Goal: Information Seeking & Learning: Learn about a topic

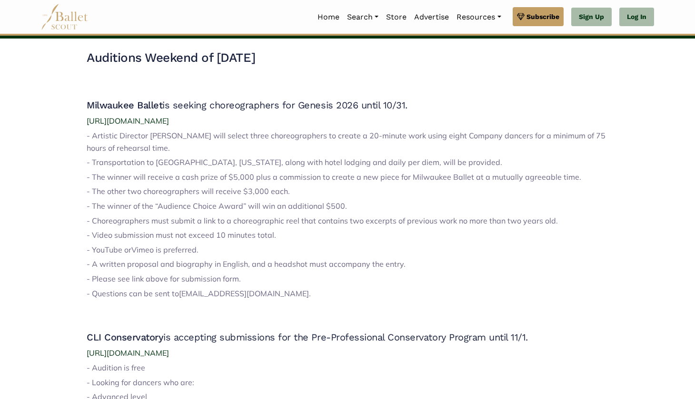
scroll to position [312, 0]
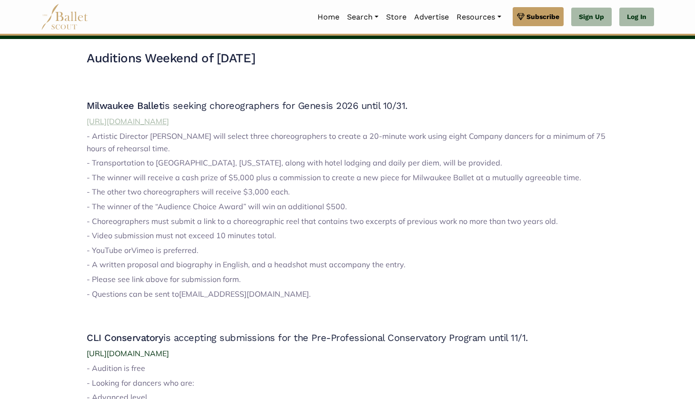
click at [169, 120] on span "https://milwaukeeballet.org/genesis-call-for-entries" at bounding box center [128, 122] width 82 height 10
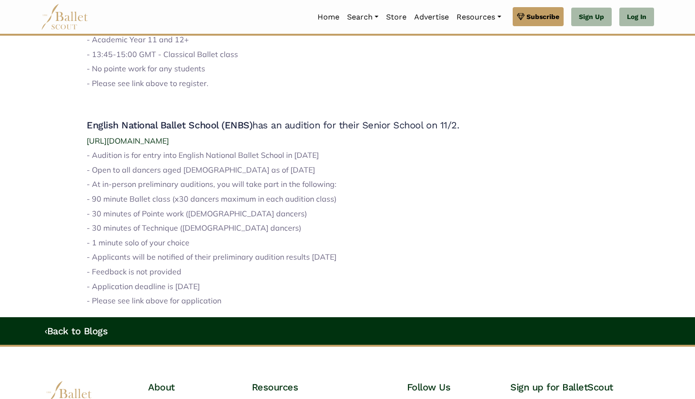
scroll to position [1061, 0]
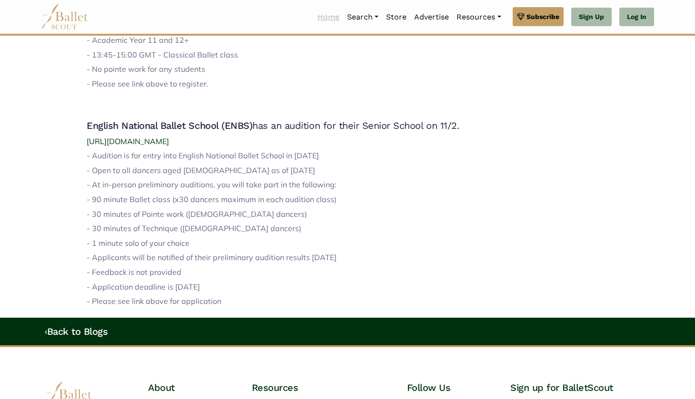
click at [334, 17] on link "Home" at bounding box center [329, 17] width 30 height 20
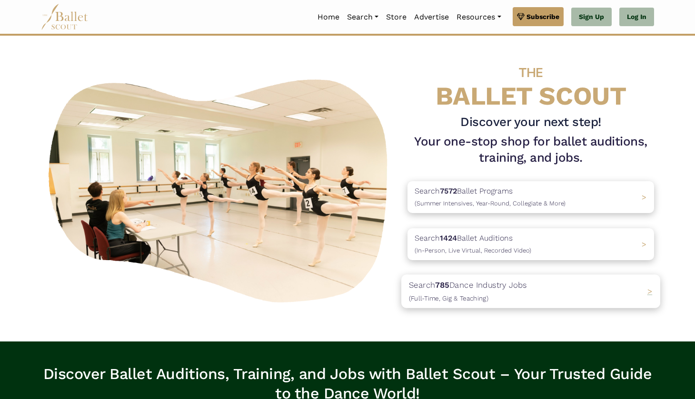
click at [564, 290] on div "Search 785 Dance Industry Jobs ([DEMOGRAPHIC_DATA], [DEMOGRAPHIC_DATA] & Teachi…" at bounding box center [530, 291] width 259 height 33
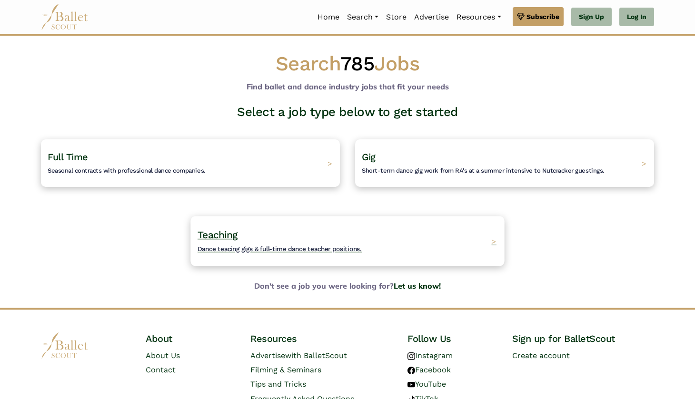
click at [299, 228] on h4 "Teaching Dance teacing gigs & full-time dance teacher positions." at bounding box center [280, 241] width 164 height 26
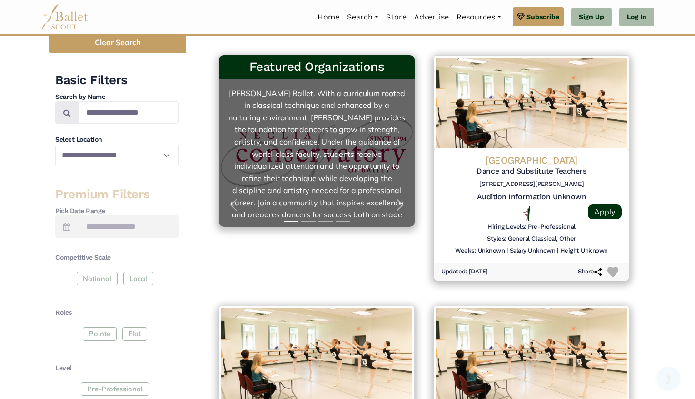
scroll to position [208, 0]
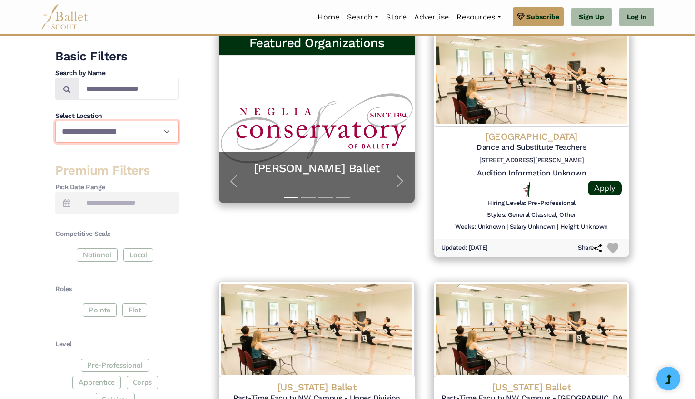
select select "**"
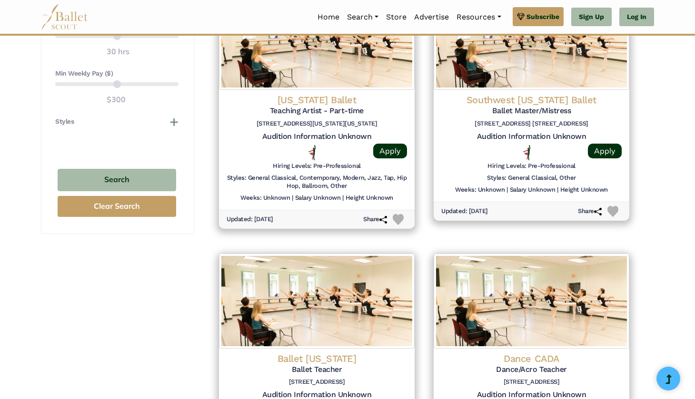
scroll to position [761, 0]
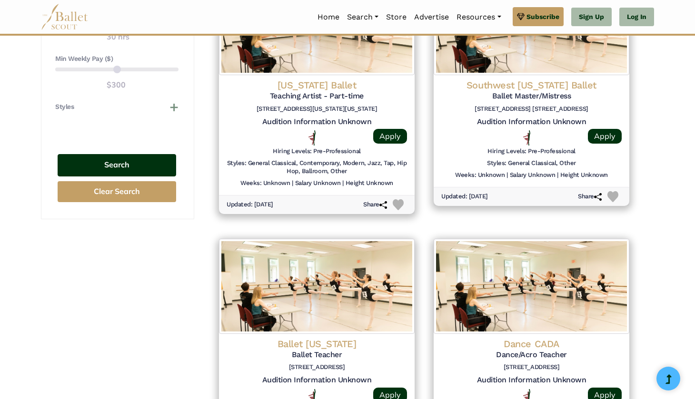
click at [155, 156] on button "Search" at bounding box center [117, 165] width 119 height 22
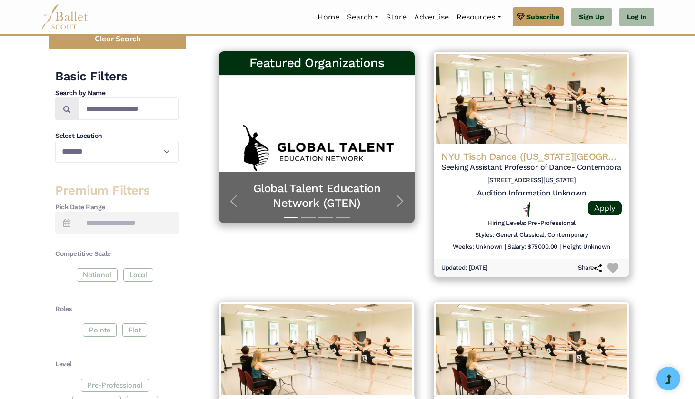
scroll to position [114, 0]
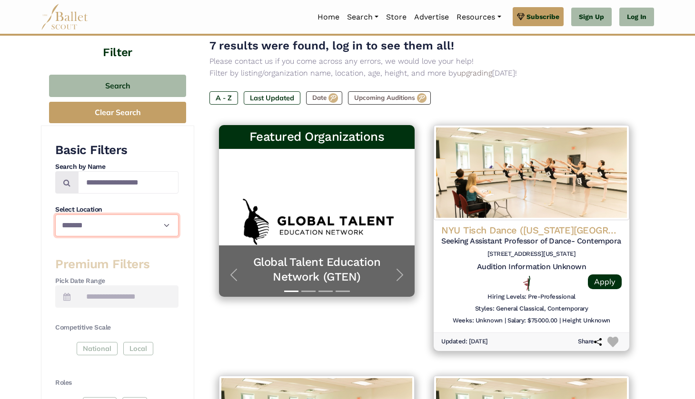
select select "**"
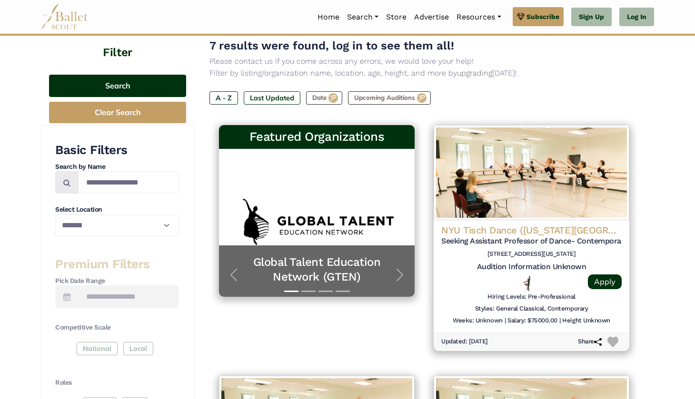
click at [122, 84] on button "Search" at bounding box center [117, 86] width 137 height 22
click at [122, 83] on button "Search" at bounding box center [117, 86] width 137 height 22
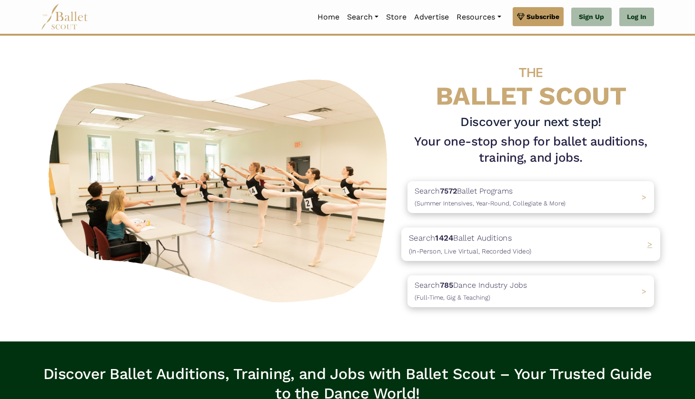
click at [492, 232] on p "Search 1424 Ballet Auditions (In-Person, Live Virtual, Recorded Video)" at bounding box center [470, 245] width 122 height 26
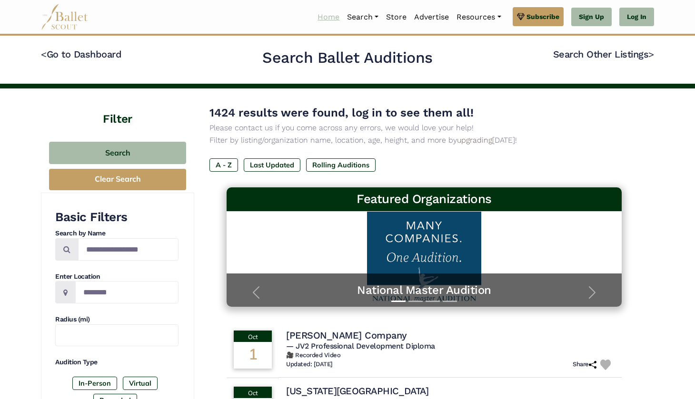
click at [323, 15] on link "Home" at bounding box center [329, 17] width 30 height 20
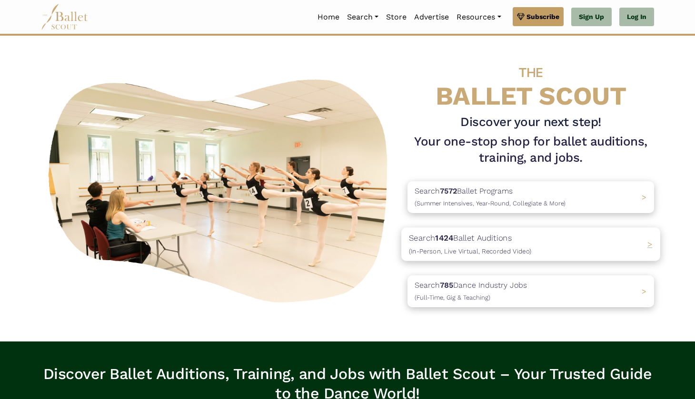
click at [467, 251] on span "(In-Person, Live Virtual, Recorded Video)" at bounding box center [470, 251] width 122 height 8
click at [485, 203] on span "(Summer Intensives, Year-Round, Collegiate & More)" at bounding box center [488, 204] width 158 height 8
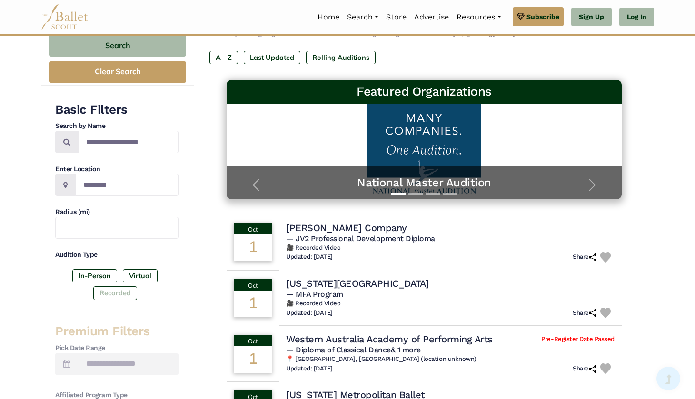
scroll to position [112, 0]
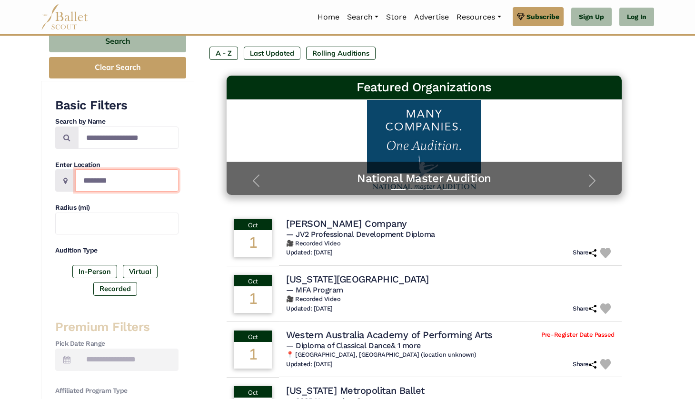
click at [102, 186] on input "Location" at bounding box center [126, 180] width 103 height 22
click at [71, 182] on span at bounding box center [65, 180] width 20 height 22
click at [62, 172] on span at bounding box center [65, 180] width 20 height 22
click at [92, 179] on input "Location" at bounding box center [126, 180] width 103 height 22
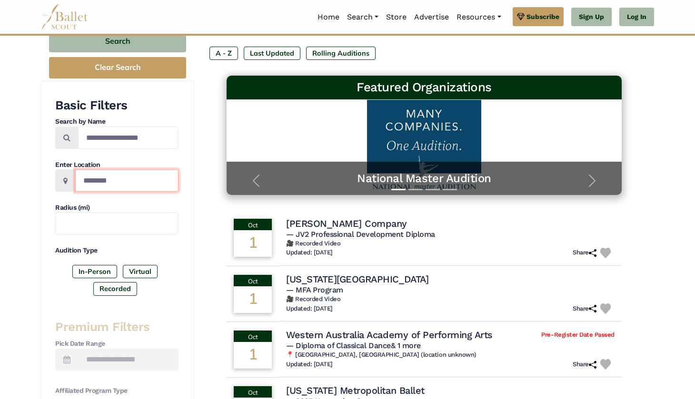
type input "*"
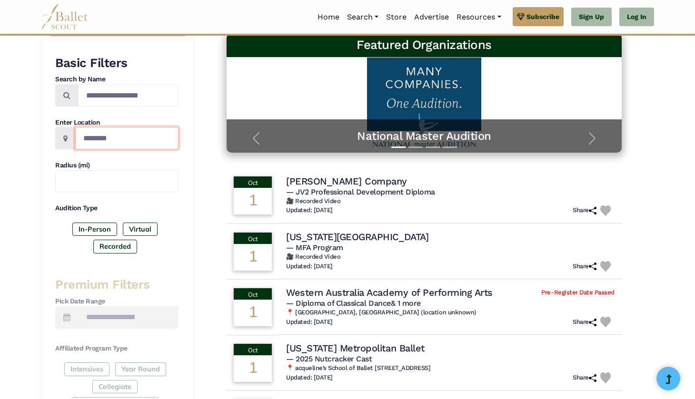
scroll to position [110, 0]
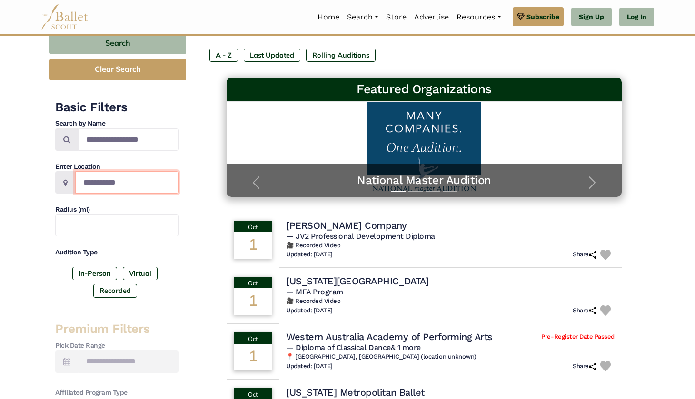
type input "**********"
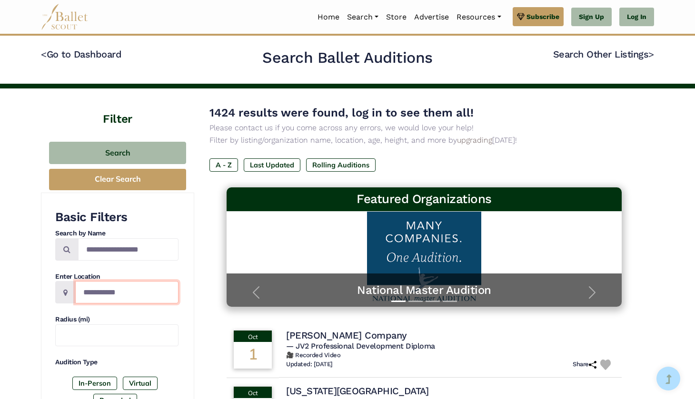
scroll to position [0, 0]
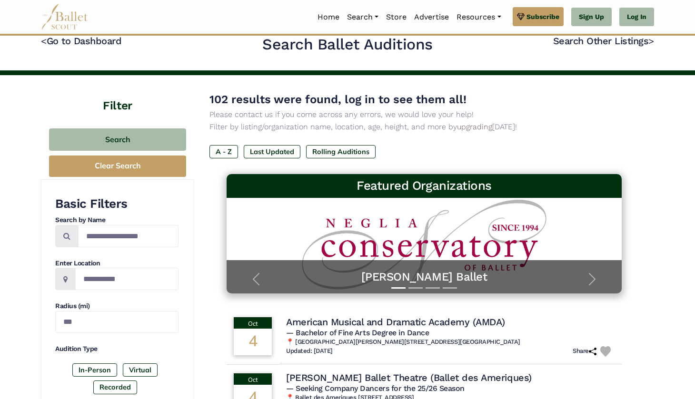
scroll to position [9, 0]
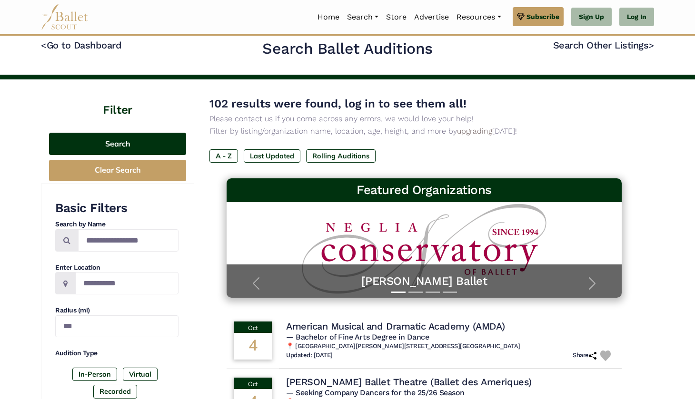
click at [110, 140] on button "Search" at bounding box center [117, 144] width 137 height 22
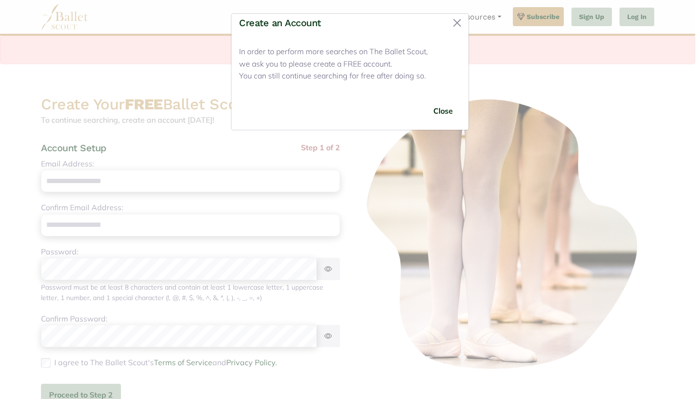
click at [465, 24] on div "Create an Account" at bounding box center [349, 26] width 237 height 24
click at [461, 21] on button "Close" at bounding box center [456, 22] width 15 height 15
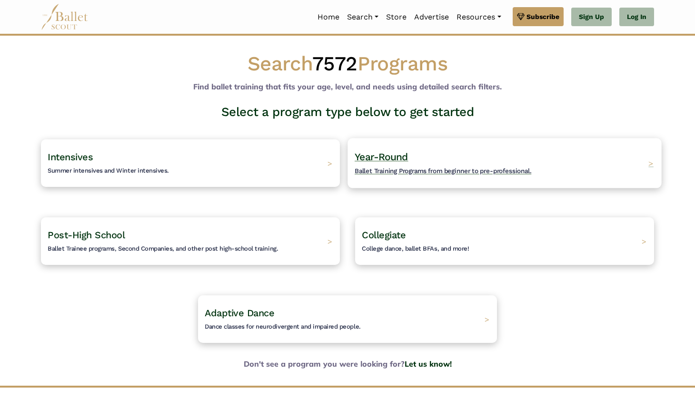
click at [433, 168] on span "Ballet Training Programs from beginner to pre-professional." at bounding box center [443, 171] width 177 height 8
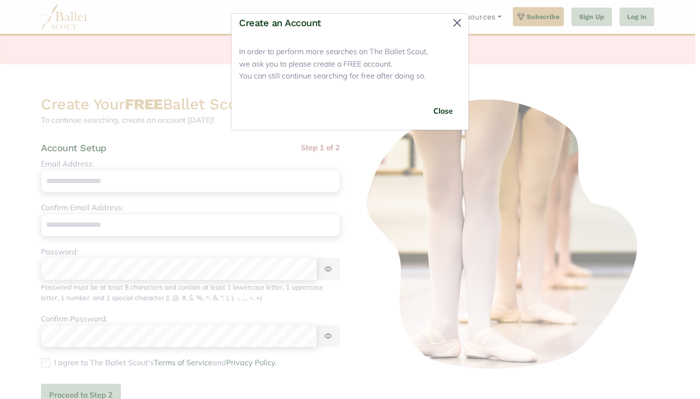
click at [459, 23] on button "Close" at bounding box center [456, 22] width 15 height 15
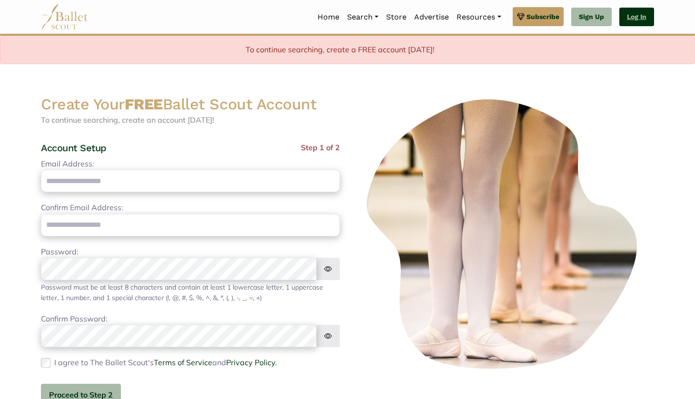
click at [625, 19] on link "Log In" at bounding box center [636, 17] width 35 height 19
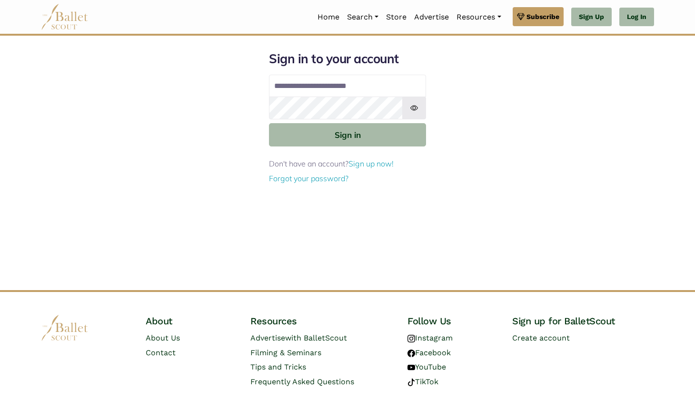
type input "**********"
click at [347, 134] on button "Sign in" at bounding box center [347, 134] width 157 height 23
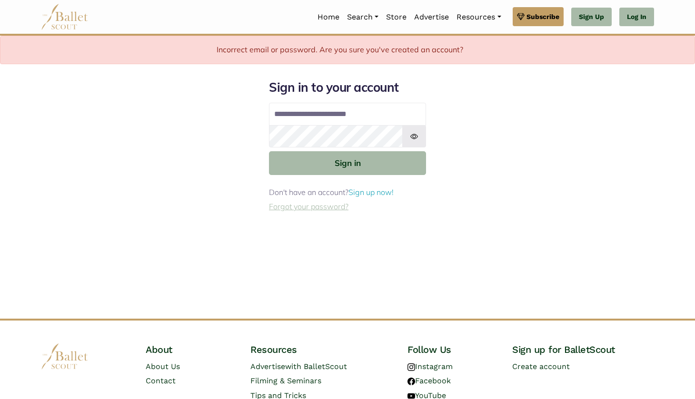
click at [316, 210] on link "Forgot your password?" at bounding box center [308, 207] width 79 height 10
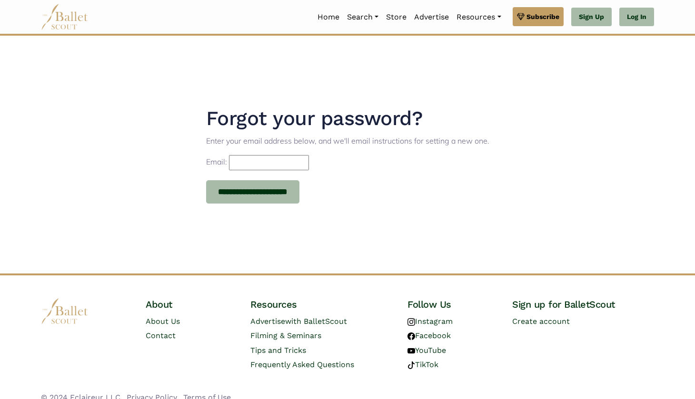
click at [294, 168] on input "Email:" at bounding box center [269, 162] width 80 height 15
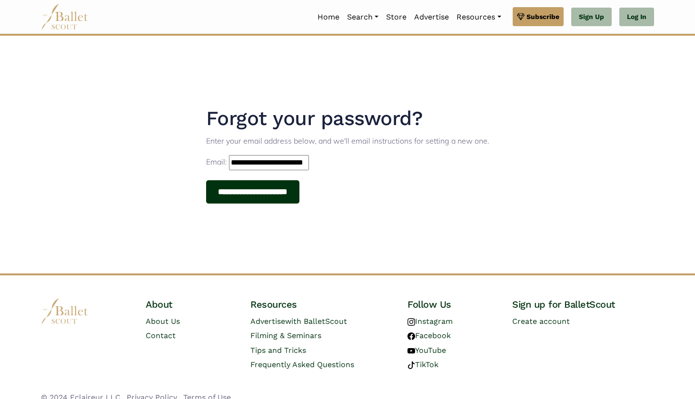
type input "**********"
click at [274, 191] on input "**********" at bounding box center [253, 192] width 94 height 24
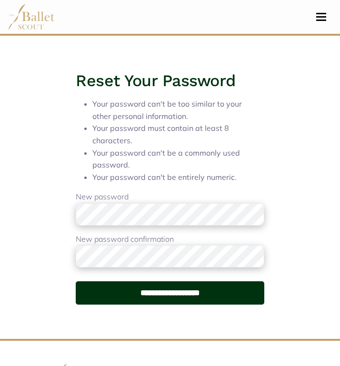
click at [134, 286] on input "**********" at bounding box center [170, 293] width 188 height 24
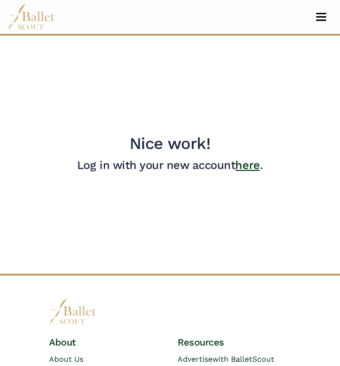
click at [235, 170] on link "here" at bounding box center [247, 164] width 24 height 13
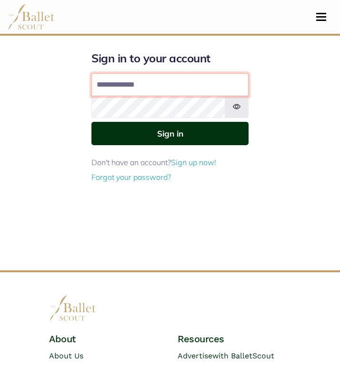
type input "**********"
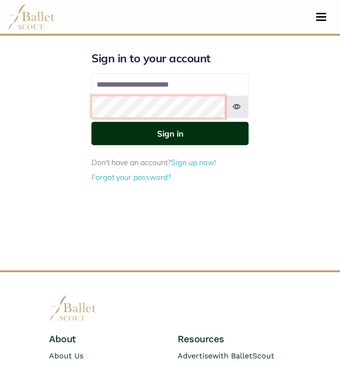
click at [170, 133] on button "Sign in" at bounding box center [169, 133] width 157 height 23
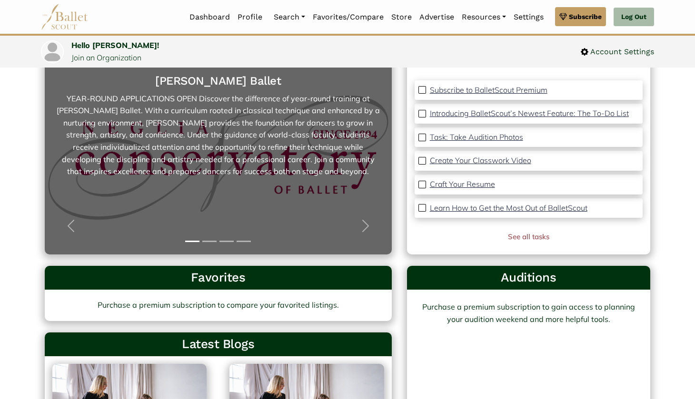
scroll to position [86, 0]
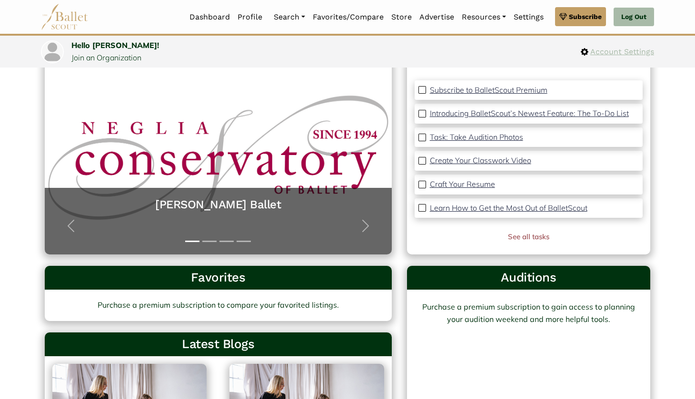
click at [339, 53] on img at bounding box center [585, 52] width 8 height 8
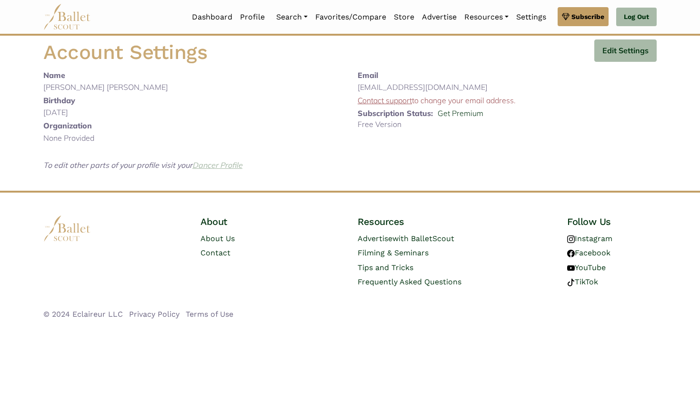
click at [208, 163] on link "Dancer Profile" at bounding box center [217, 165] width 50 height 10
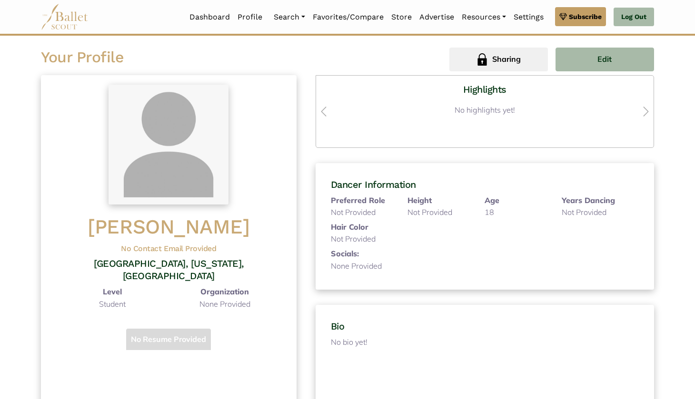
scroll to position [19, 0]
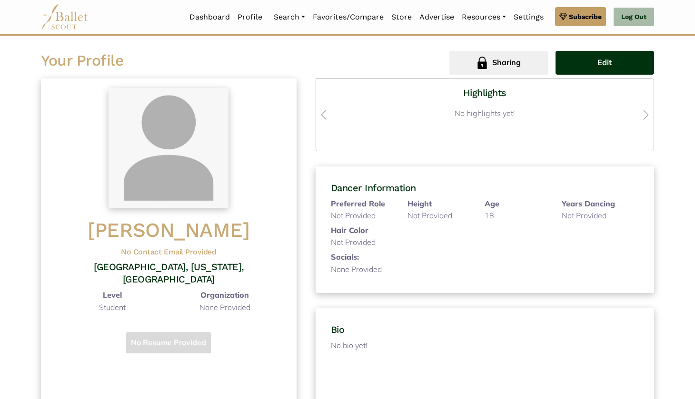
click at [600, 68] on span "Edit" at bounding box center [604, 63] width 14 height 12
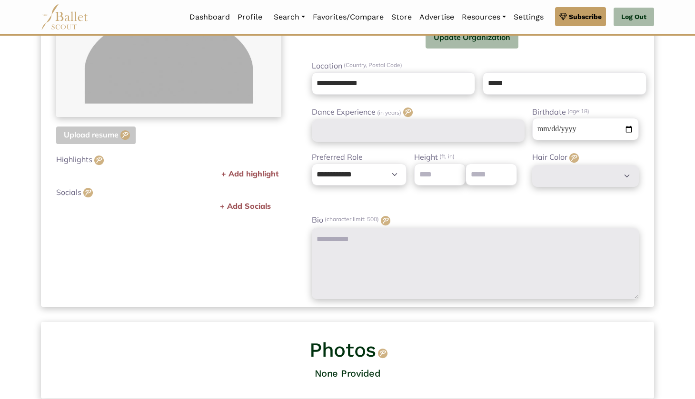
scroll to position [262, 0]
select select "*"
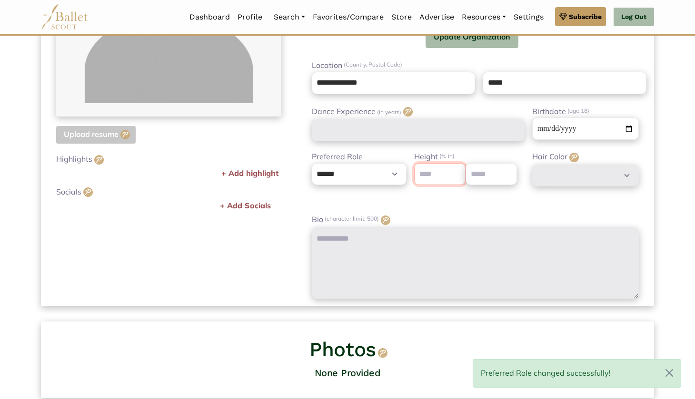
click at [453, 177] on input "number" at bounding box center [439, 174] width 51 height 22
drag, startPoint x: 441, startPoint y: 174, endPoint x: 440, endPoint y: 169, distance: 5.4
click at [441, 174] on input "number" at bounding box center [439, 174] width 51 height 22
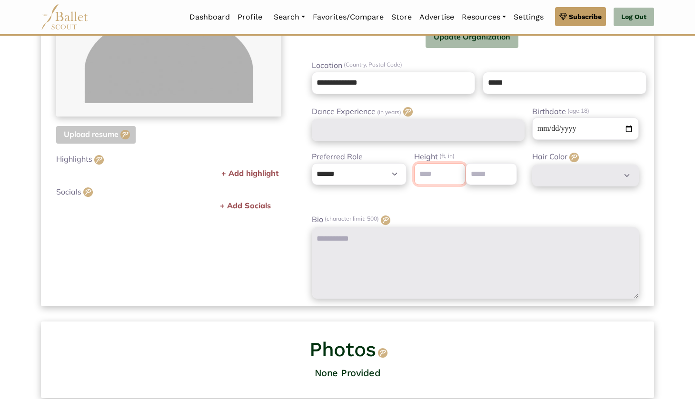
type input "*"
click at [480, 173] on input "number" at bounding box center [490, 174] width 51 height 22
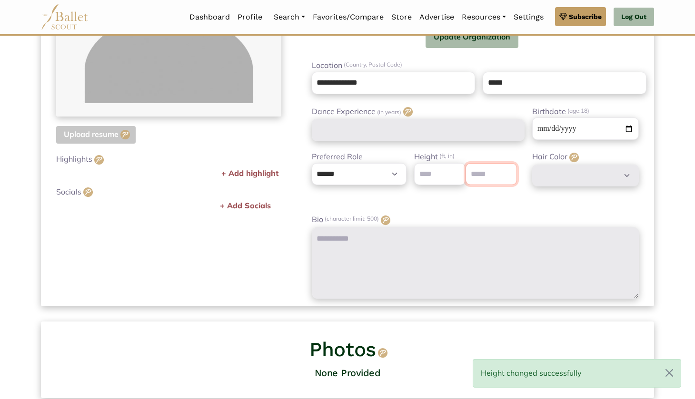
type input "*"
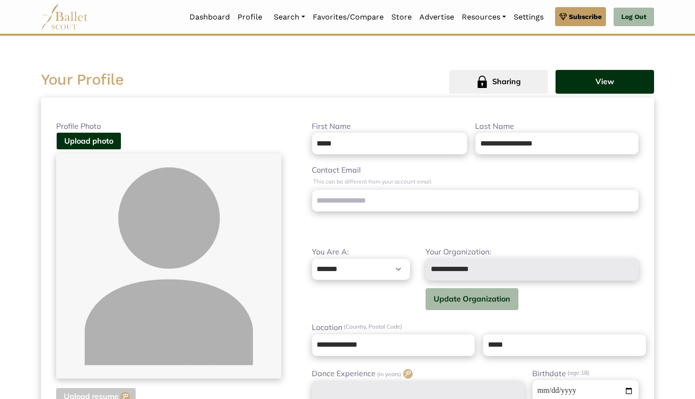
scroll to position [0, 0]
click at [103, 141] on button "Upload photo" at bounding box center [88, 141] width 65 height 18
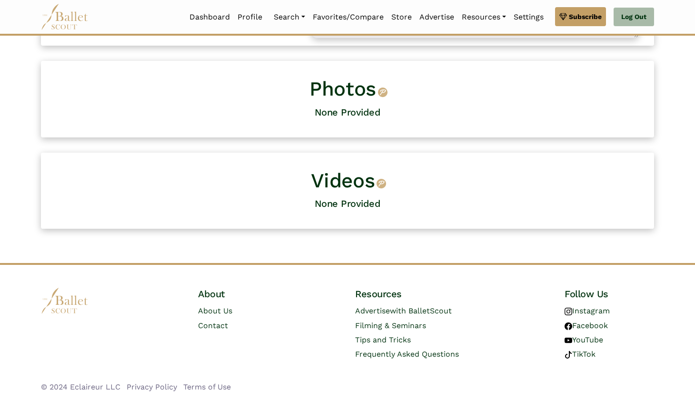
scroll to position [523, 0]
click at [351, 180] on h1 "Videos Upgrade to premium for exclusive access to this feature – Subscribe now !" at bounding box center [347, 181] width 73 height 26
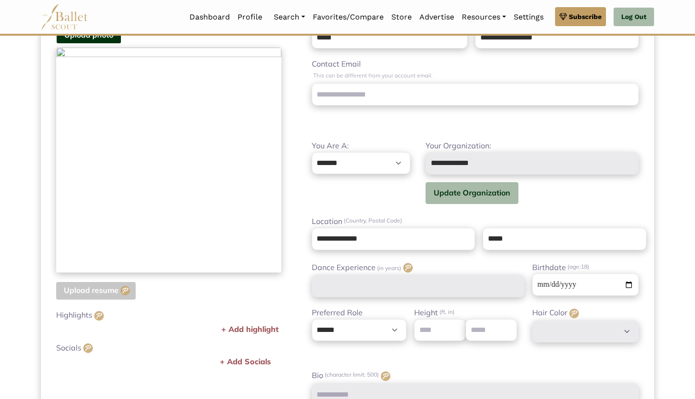
scroll to position [108, 0]
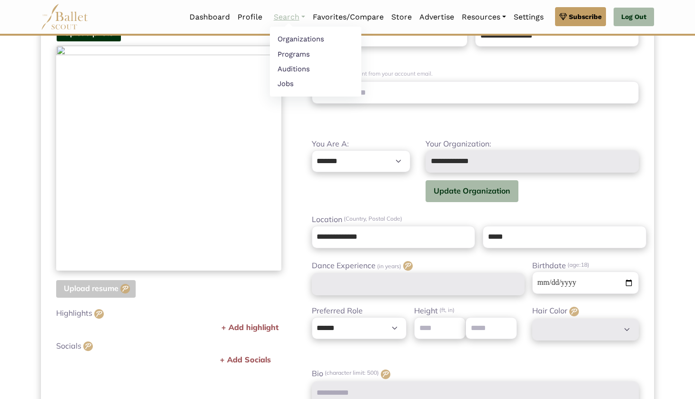
click at [299, 15] on link "Search" at bounding box center [289, 17] width 39 height 20
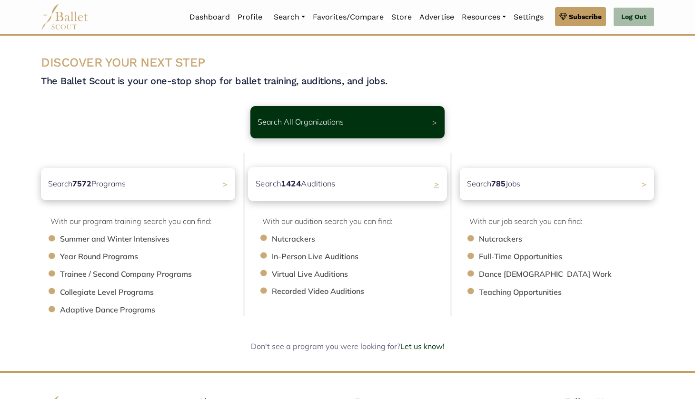
click at [307, 192] on div "Search 1424 Auditions >" at bounding box center [347, 184] width 199 height 34
click at [308, 187] on p "Search 1424 Auditions" at bounding box center [296, 184] width 80 height 13
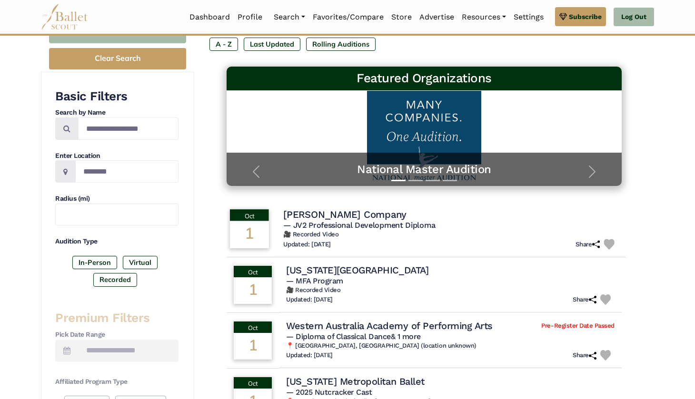
scroll to position [125, 0]
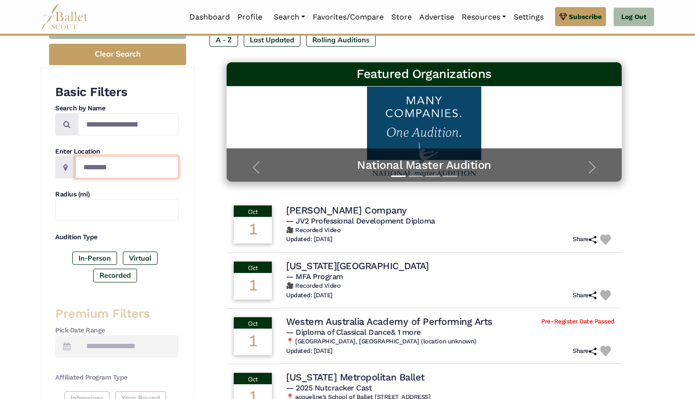
click at [148, 165] on input "Location" at bounding box center [126, 167] width 103 height 22
click at [59, 168] on span at bounding box center [65, 167] width 20 height 22
click at [66, 166] on icon at bounding box center [65, 168] width 4 height 8
click at [67, 167] on icon at bounding box center [65, 168] width 4 height 8
click at [110, 173] on input "Location" at bounding box center [126, 167] width 103 height 22
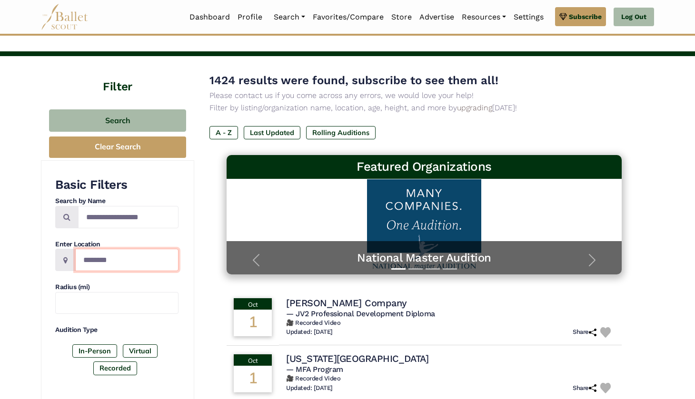
scroll to position [0, 0]
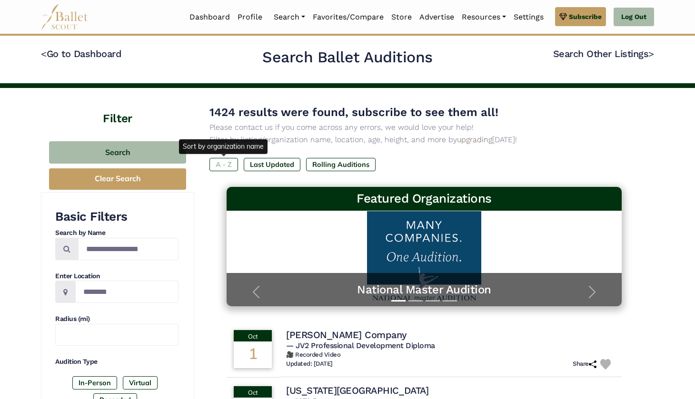
click at [235, 160] on label "A - Z" at bounding box center [223, 164] width 29 height 13
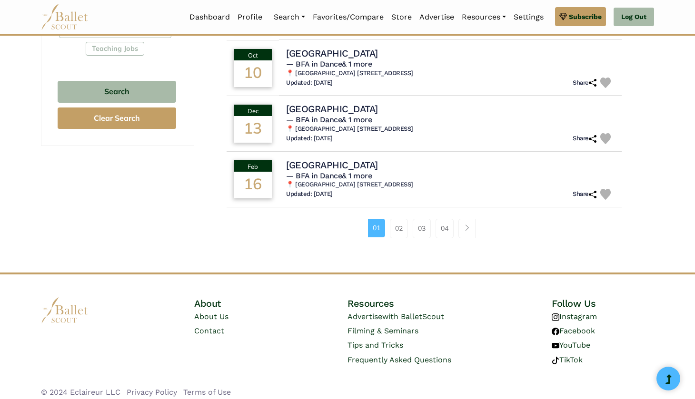
scroll to position [616, 0]
click at [400, 222] on link "02" at bounding box center [399, 228] width 18 height 19
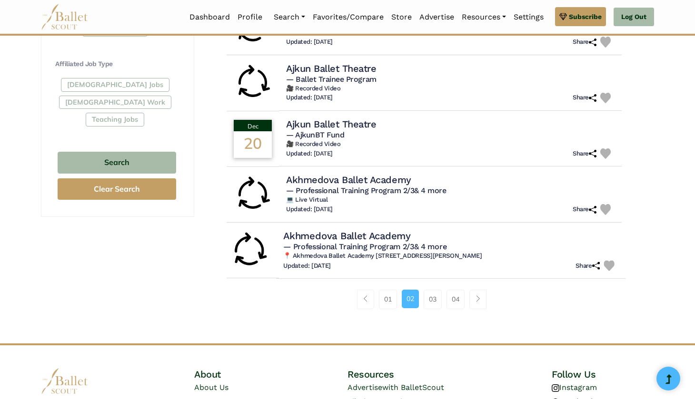
scroll to position [546, 0]
click at [429, 291] on link "03" at bounding box center [433, 298] width 18 height 19
click at [432, 294] on link "03" at bounding box center [433, 298] width 18 height 19
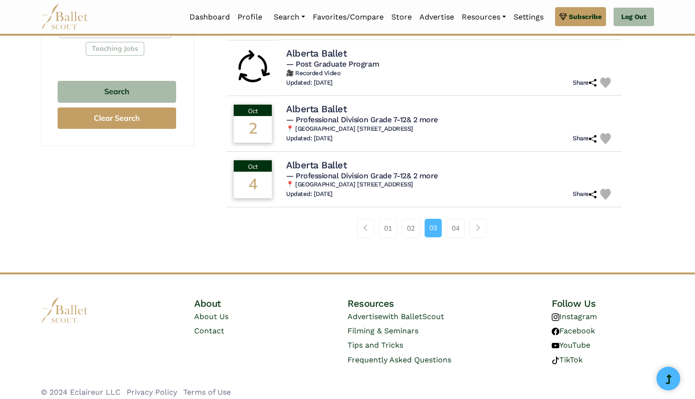
scroll to position [616, 0]
click at [463, 226] on link "04" at bounding box center [455, 228] width 18 height 19
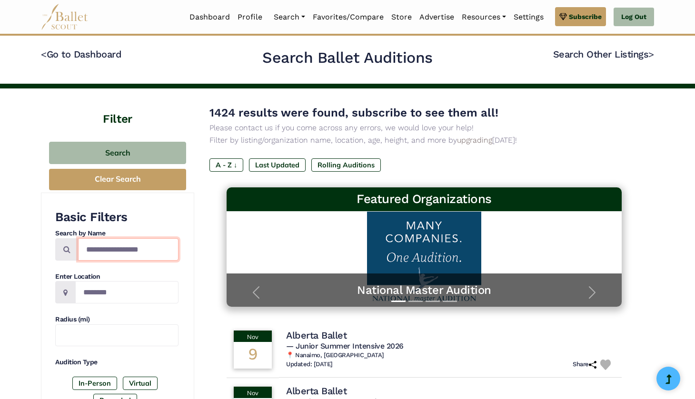
click at [96, 243] on input "Search by names..." at bounding box center [128, 249] width 100 height 22
type input "**********"
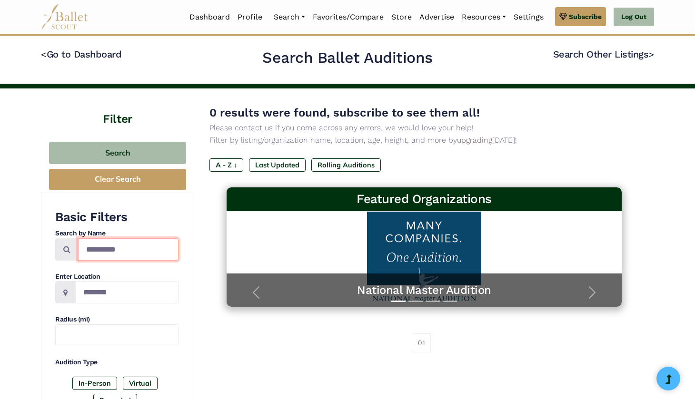
click at [99, 249] on input "**********" at bounding box center [128, 249] width 100 height 22
click at [132, 250] on input "**********" at bounding box center [128, 249] width 100 height 22
drag, startPoint x: 132, startPoint y: 249, endPoint x: 50, endPoint y: 230, distance: 84.2
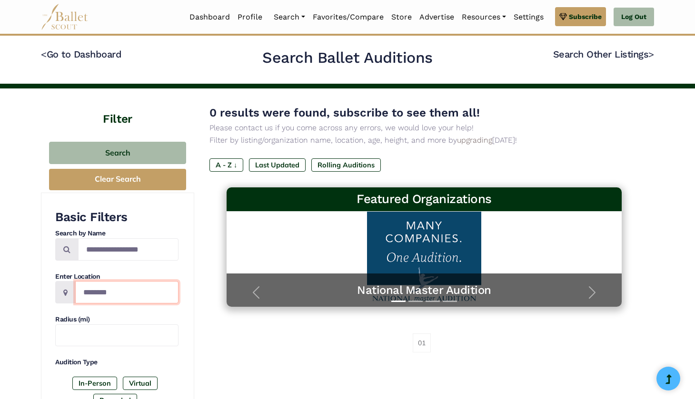
click at [125, 285] on input "Location" at bounding box center [126, 292] width 103 height 22
type input "**********"
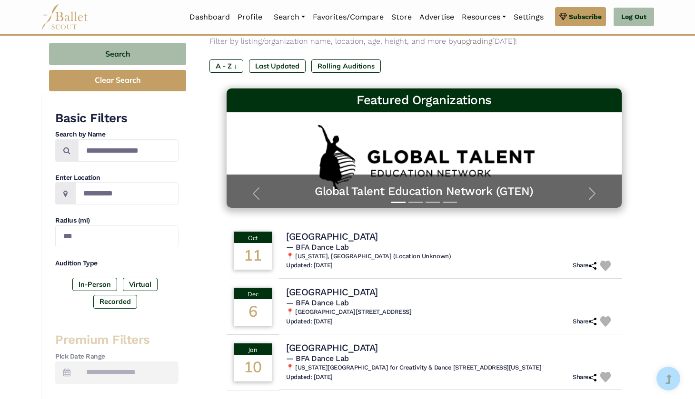
scroll to position [30, 0]
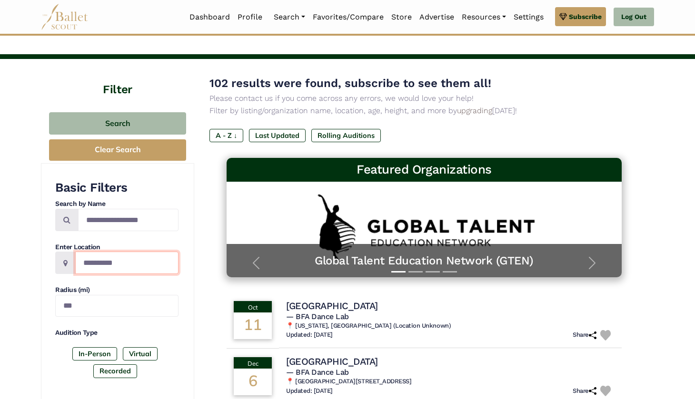
click at [163, 265] on input "**********" at bounding box center [126, 263] width 103 height 22
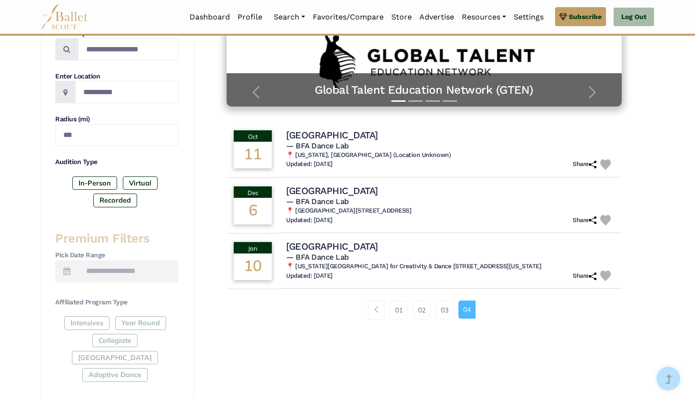
scroll to position [285, 0]
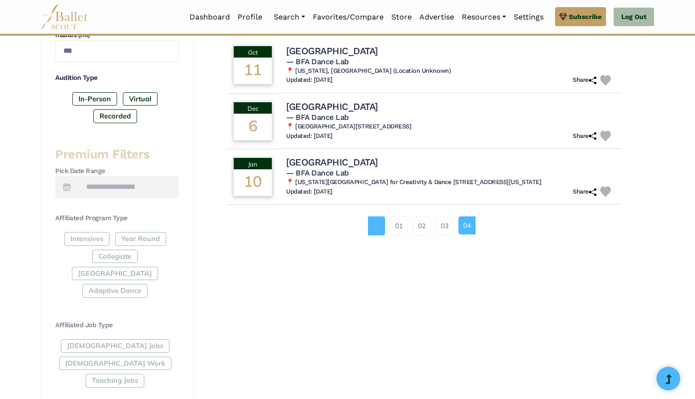
click at [373, 227] on link "Page navigation example" at bounding box center [376, 226] width 17 height 19
click at [399, 223] on link "01" at bounding box center [399, 226] width 18 height 19
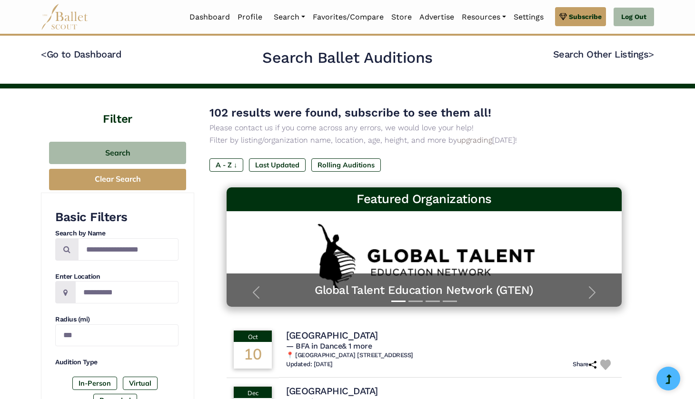
click at [399, 223] on h5 "Global Talent Education Network (GTEN)" at bounding box center [424, 228] width 376 height 15
click at [57, 53] on link "< Go to Dashboard" at bounding box center [81, 54] width 80 height 11
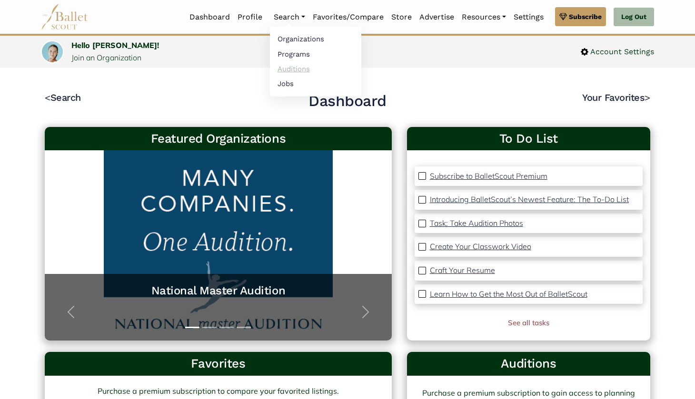
click at [300, 69] on link "Auditions" at bounding box center [315, 68] width 91 height 15
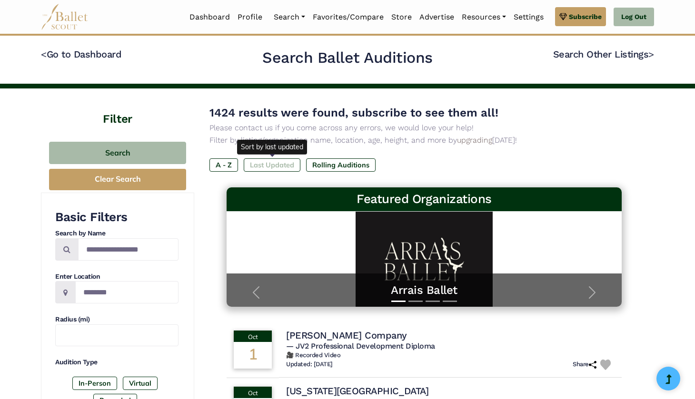
click at [268, 159] on label "Last Updated" at bounding box center [272, 164] width 57 height 13
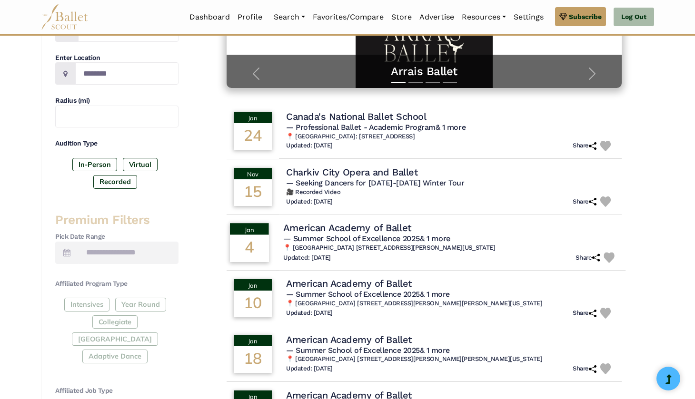
scroll to position [200, 0]
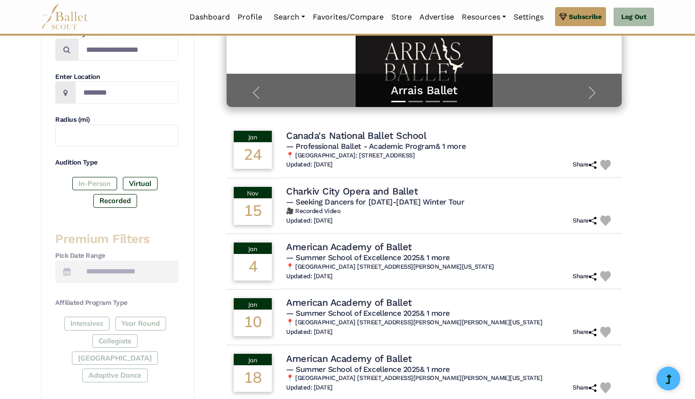
click at [109, 178] on label "In-Person" at bounding box center [94, 183] width 45 height 13
click at [141, 179] on label "Virtual" at bounding box center [140, 183] width 35 height 13
click at [92, 181] on label "In-Person" at bounding box center [94, 183] width 45 height 13
click at [102, 200] on label "Recorded" at bounding box center [115, 200] width 44 height 13
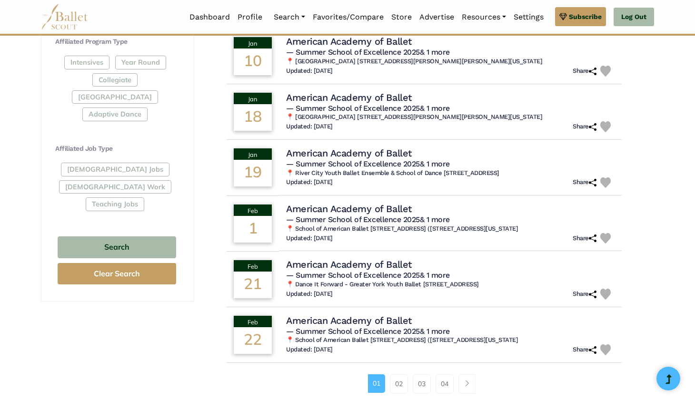
scroll to position [492, 0]
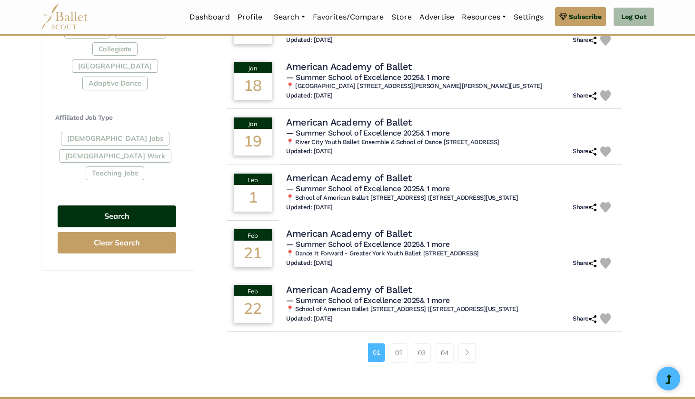
click at [111, 206] on button "Search" at bounding box center [117, 217] width 119 height 22
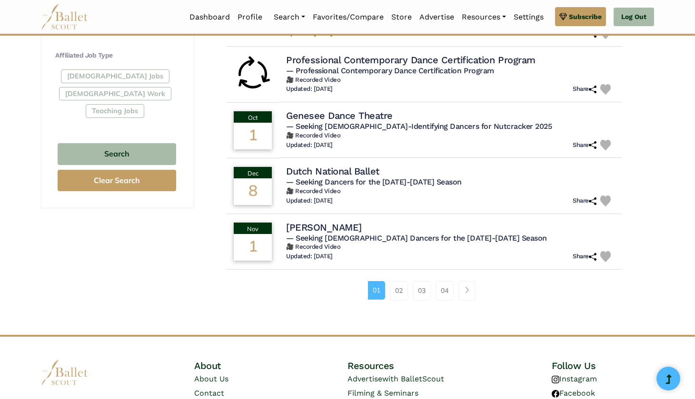
scroll to position [555, 0]
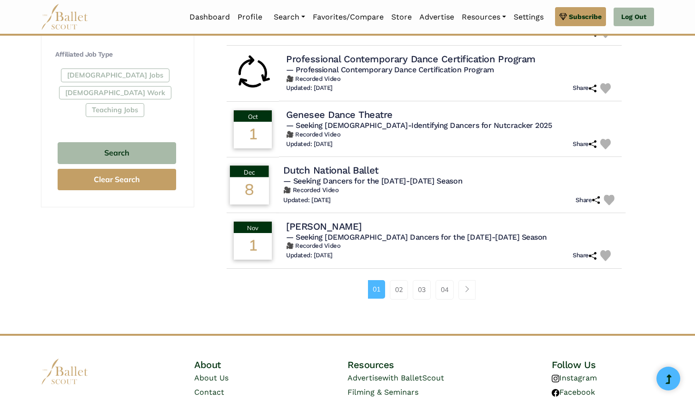
click at [354, 164] on h4 "Dutch National Ballet" at bounding box center [330, 170] width 95 height 13
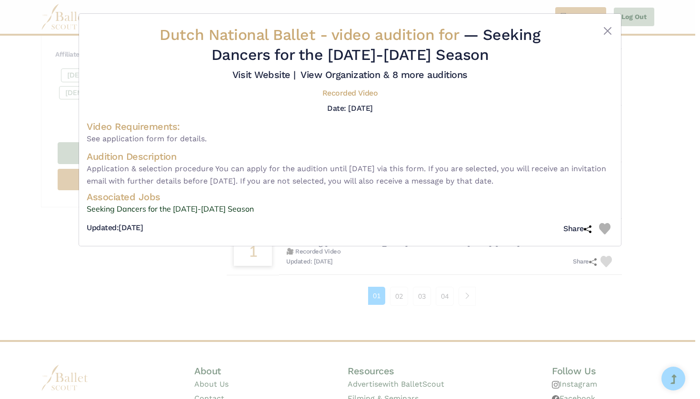
click at [341, 99] on h5 "Recorded Video" at bounding box center [349, 94] width 55 height 10
click at [296, 77] on link "Visit Website |" at bounding box center [263, 74] width 63 height 11
click at [609, 36] on button "Close" at bounding box center [607, 30] width 11 height 11
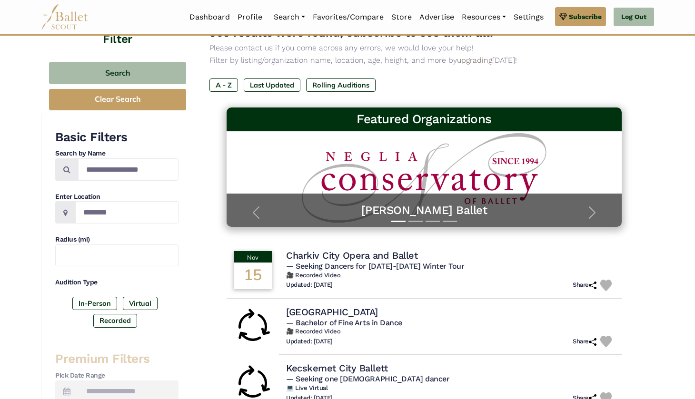
scroll to position [79, 0]
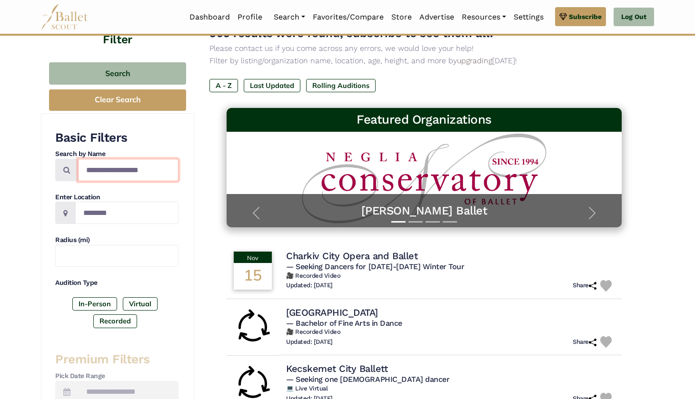
click at [127, 162] on input "Search by names..." at bounding box center [128, 170] width 100 height 22
type input "*********"
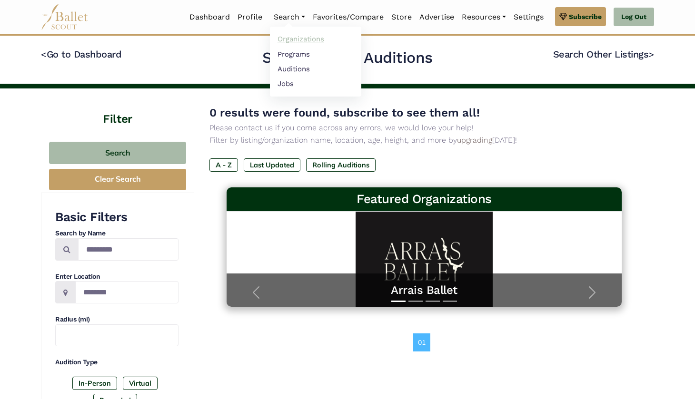
click at [293, 38] on link "Organizations" at bounding box center [315, 39] width 91 height 15
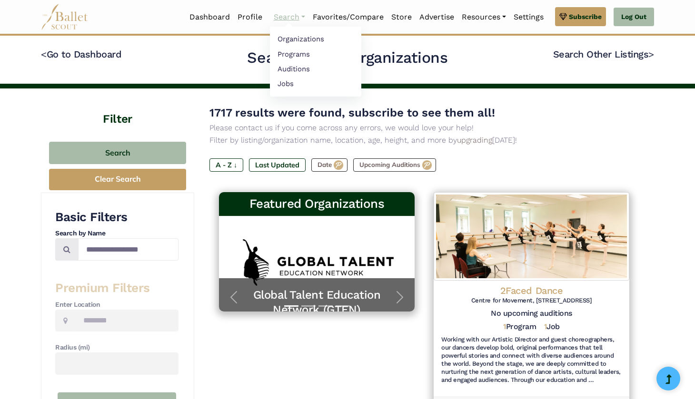
click at [286, 14] on link "Search" at bounding box center [289, 17] width 39 height 20
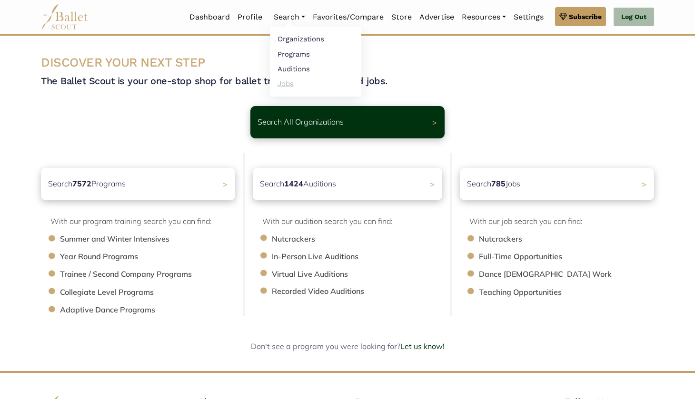
click at [287, 81] on link "Jobs" at bounding box center [315, 83] width 91 height 15
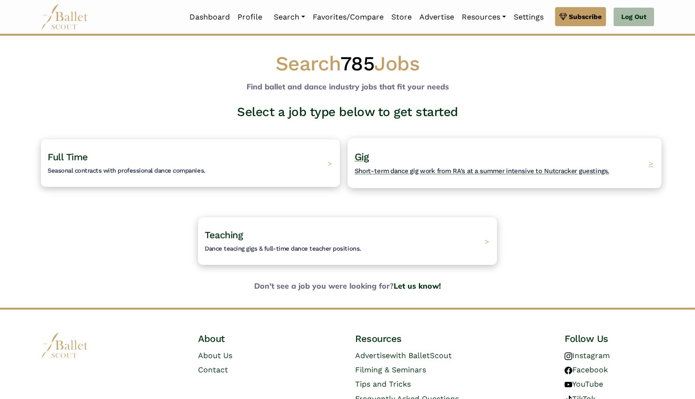
click at [411, 178] on div "Gig Short-term dance gig work from RA's at a summer intensive to Nutcracker gue…" at bounding box center [504, 163] width 314 height 50
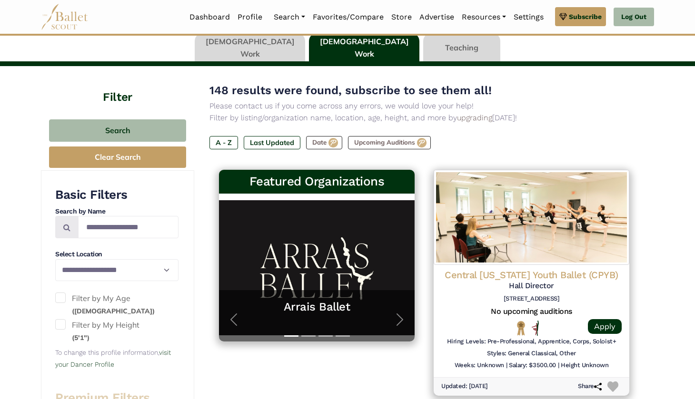
scroll to position [70, 0]
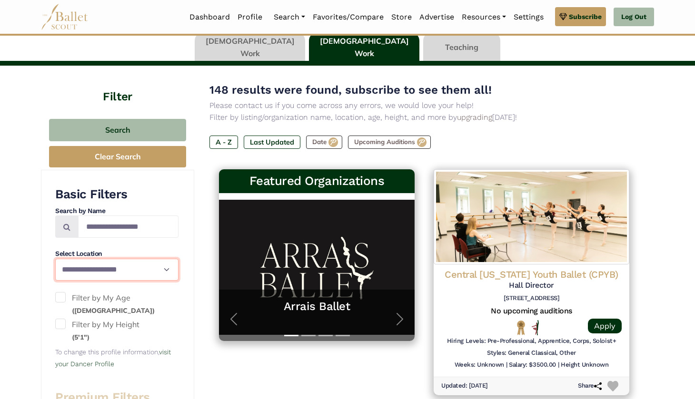
select select "**"
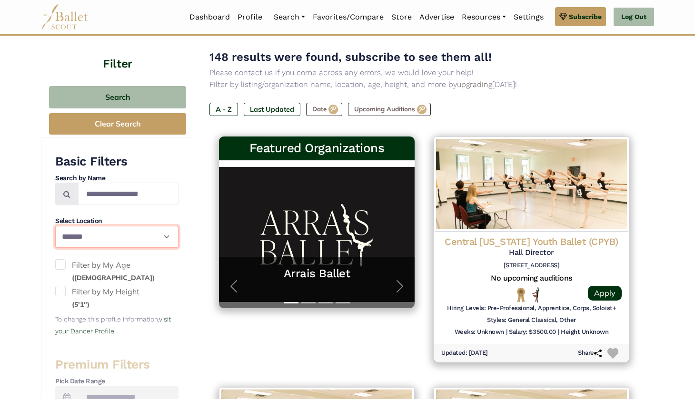
scroll to position [104, 0]
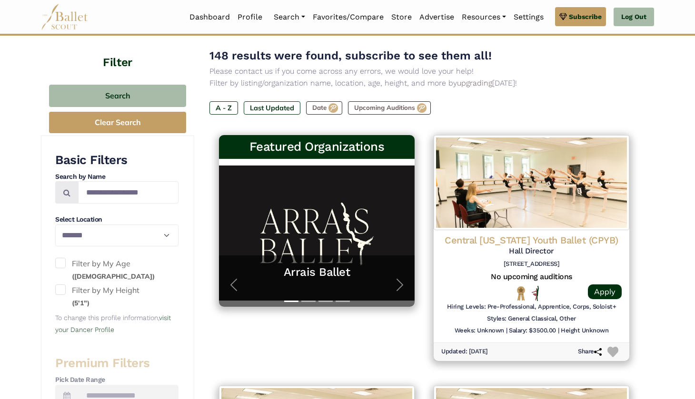
click at [65, 264] on span at bounding box center [60, 263] width 10 height 10
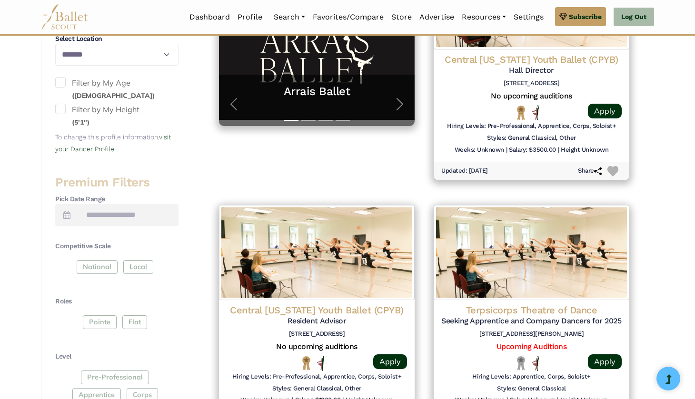
scroll to position [315, 0]
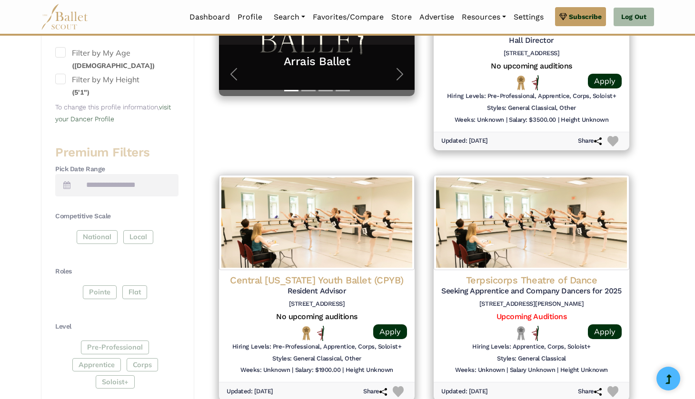
click at [59, 79] on span at bounding box center [60, 79] width 10 height 10
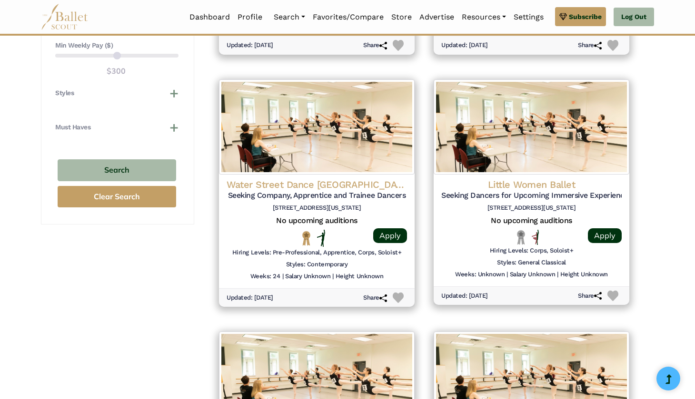
scroll to position [916, 0]
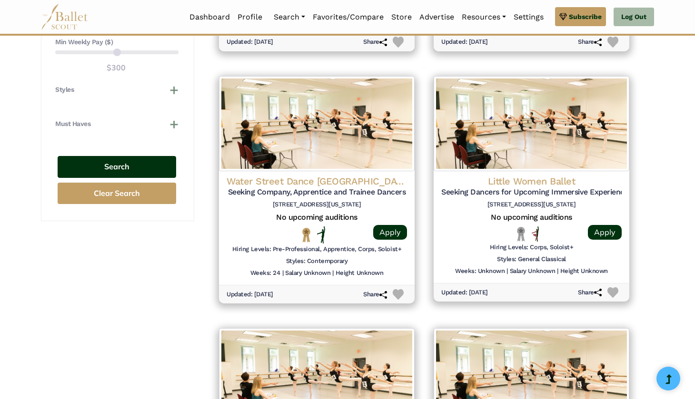
click at [124, 156] on button "Search" at bounding box center [117, 167] width 119 height 22
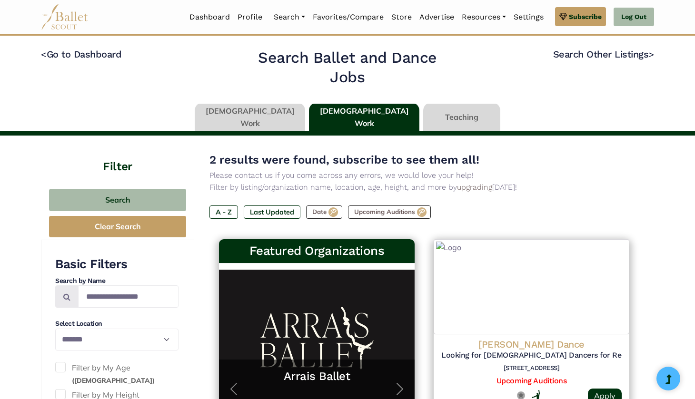
select select "**"
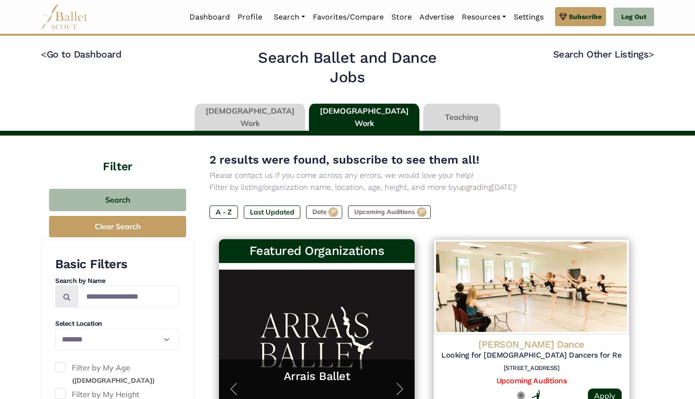
click at [261, 111] on link at bounding box center [250, 117] width 110 height 27
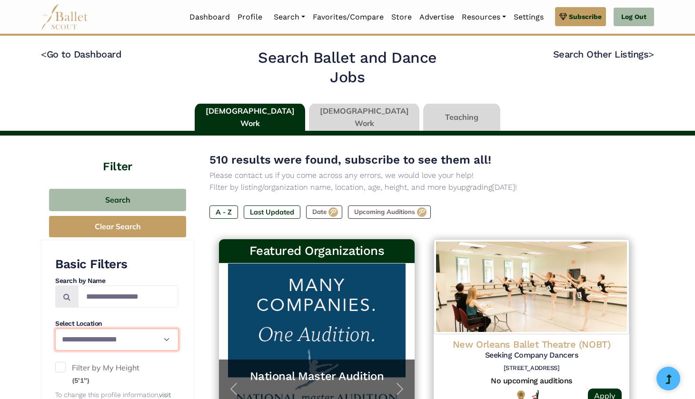
select select "**"
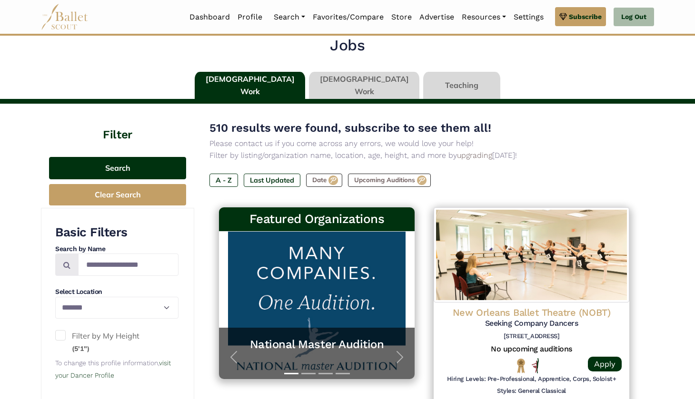
click at [134, 165] on button "Search" at bounding box center [117, 168] width 137 height 22
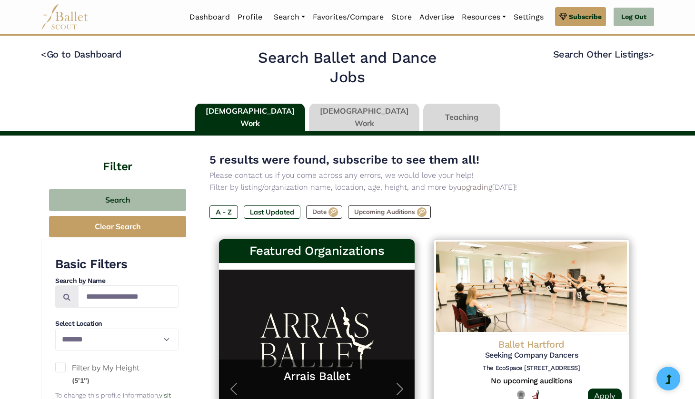
select select "**"
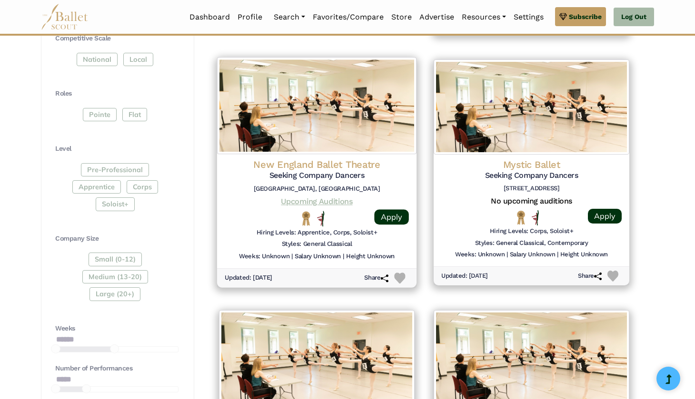
scroll to position [432, 0]
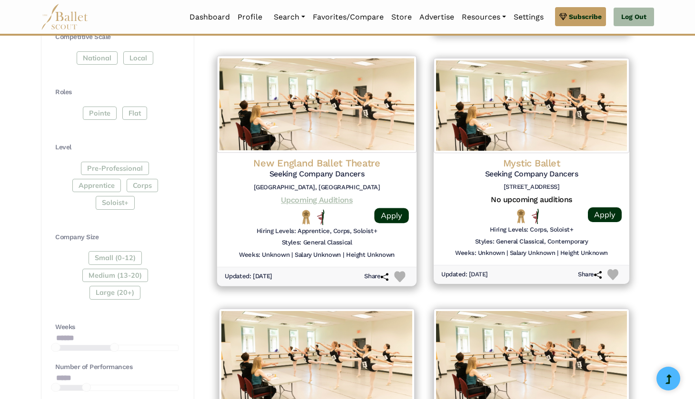
click at [329, 196] on link "Upcoming Auditions" at bounding box center [316, 200] width 71 height 9
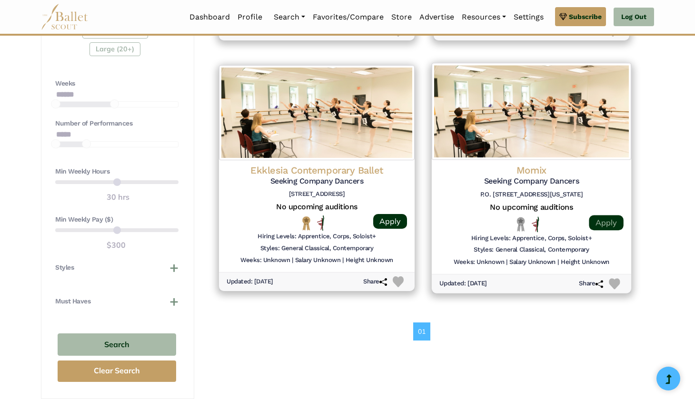
scroll to position [678, 0]
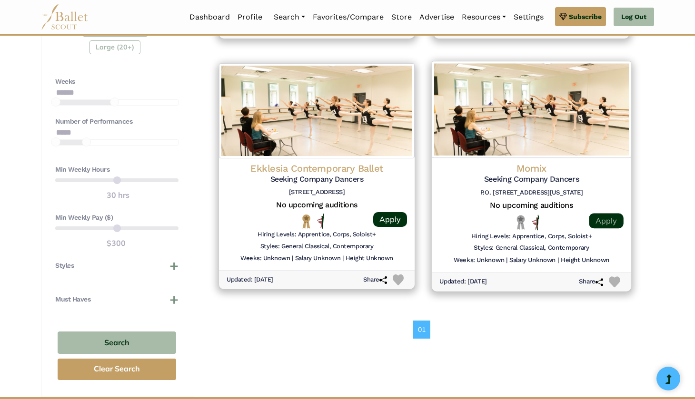
click at [609, 213] on link "Apply" at bounding box center [606, 220] width 34 height 15
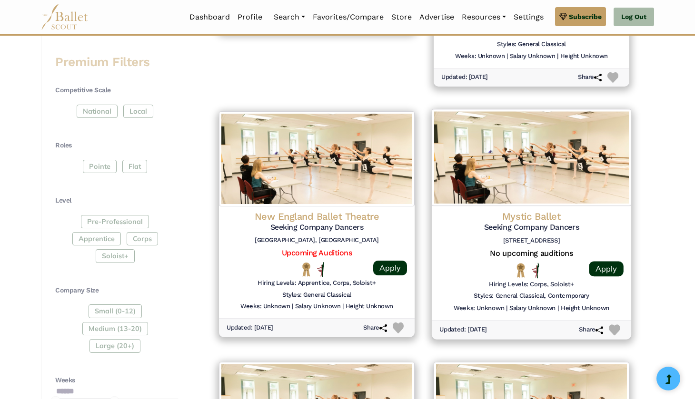
scroll to position [338, 0]
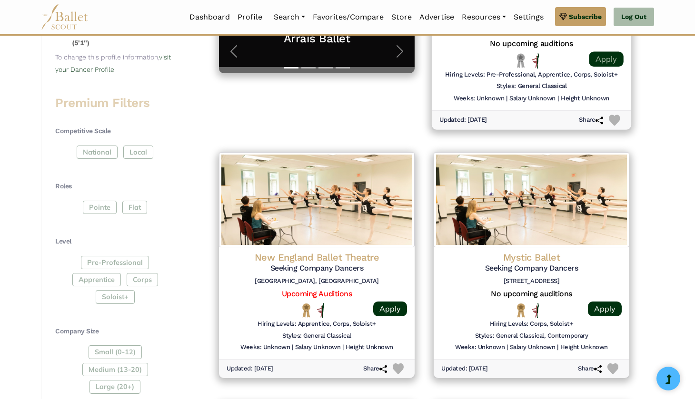
click at [593, 56] on link "Apply" at bounding box center [606, 58] width 34 height 15
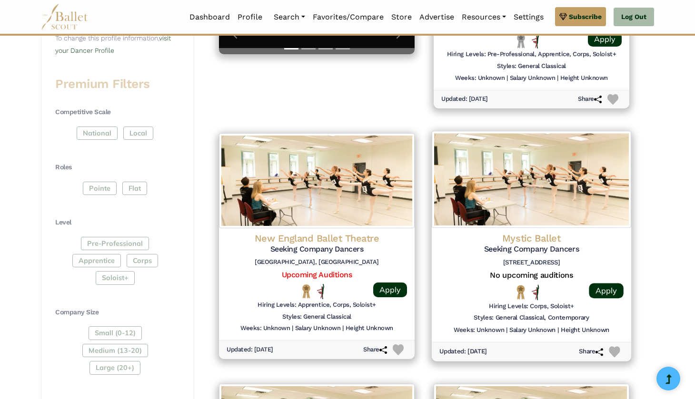
scroll to position [360, 0]
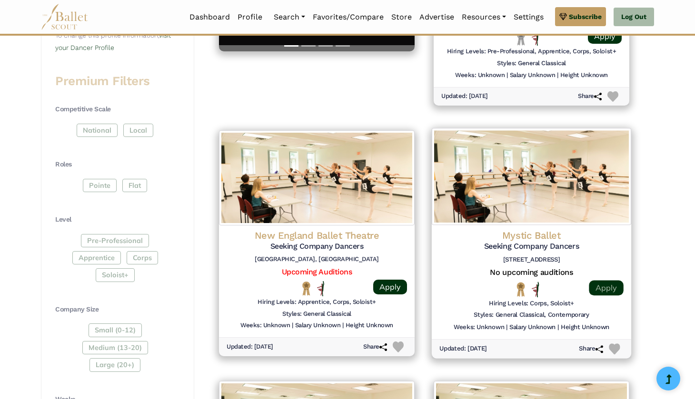
click at [606, 283] on link "Apply" at bounding box center [606, 287] width 34 height 15
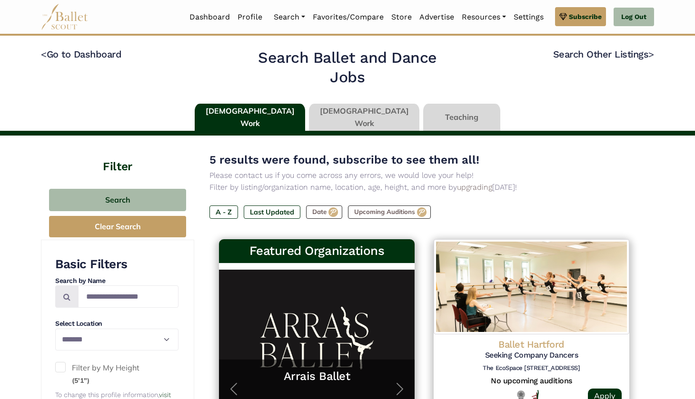
scroll to position [0, 0]
click at [450, 119] on link at bounding box center [461, 117] width 77 height 27
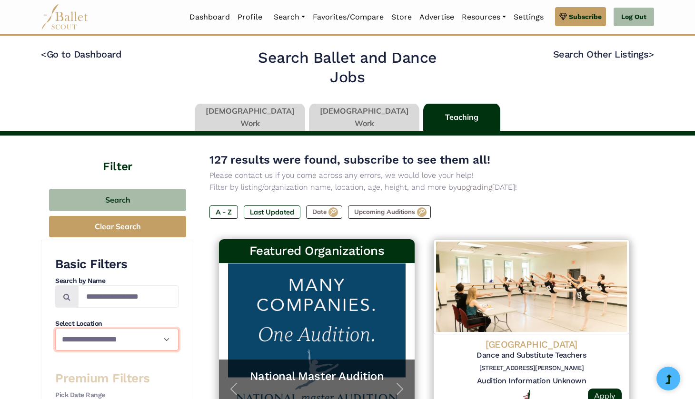
select select "**"
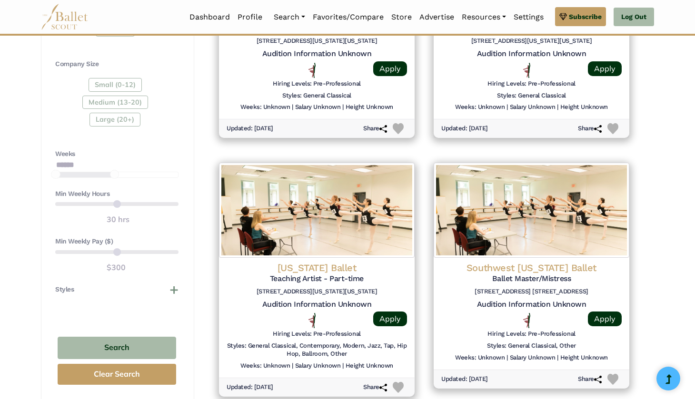
scroll to position [581, 0]
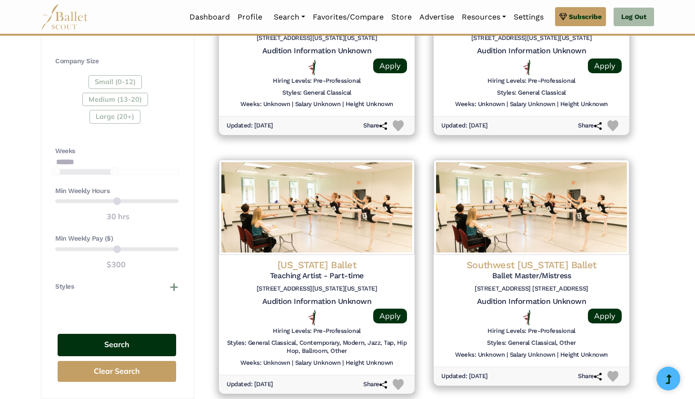
click at [95, 336] on button "Search" at bounding box center [117, 345] width 119 height 22
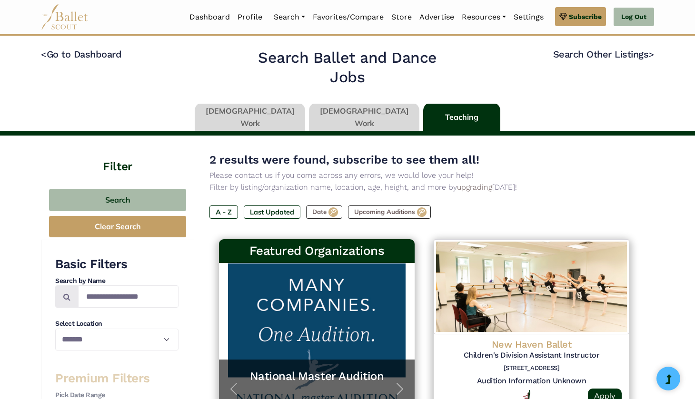
select select "**"
click at [358, 126] on link at bounding box center [364, 117] width 110 height 27
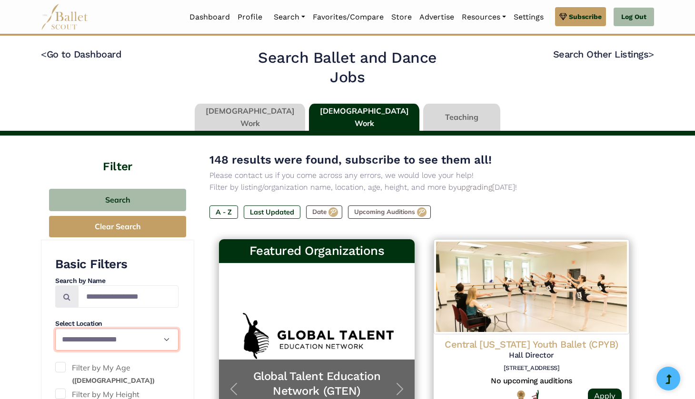
select select "**"
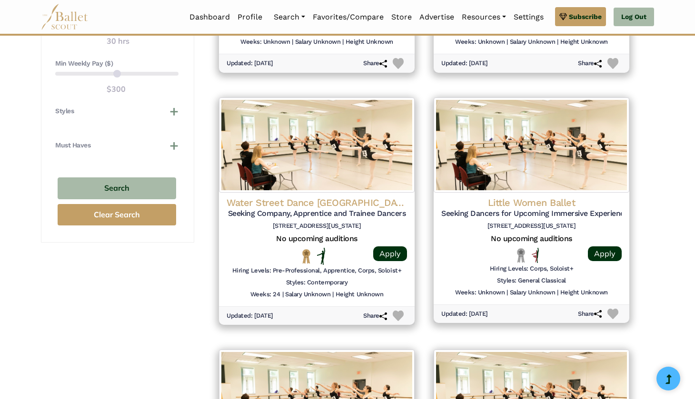
scroll to position [897, 0]
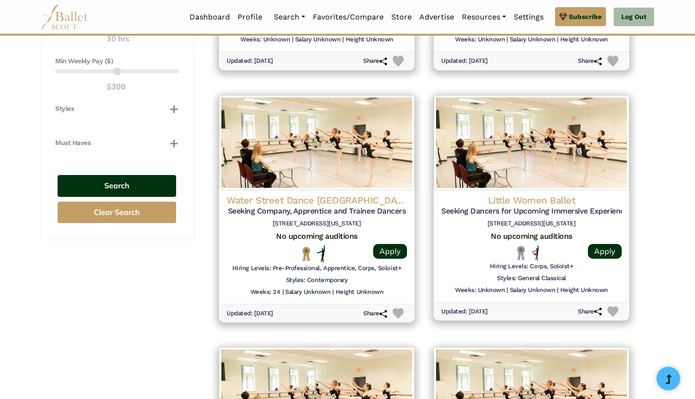
click at [158, 175] on button "Search" at bounding box center [117, 186] width 119 height 22
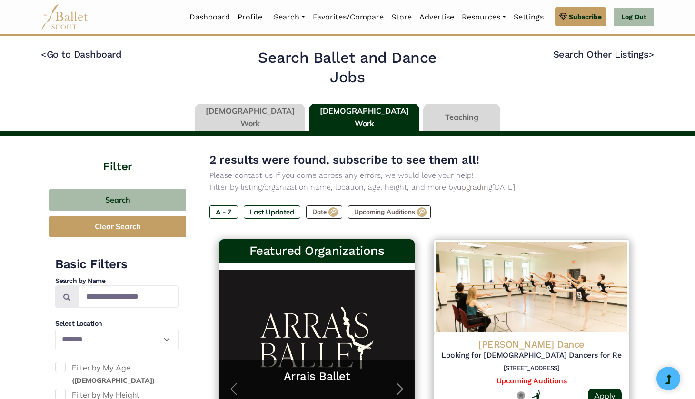
select select "**"
click at [258, 117] on link at bounding box center [250, 117] width 110 height 27
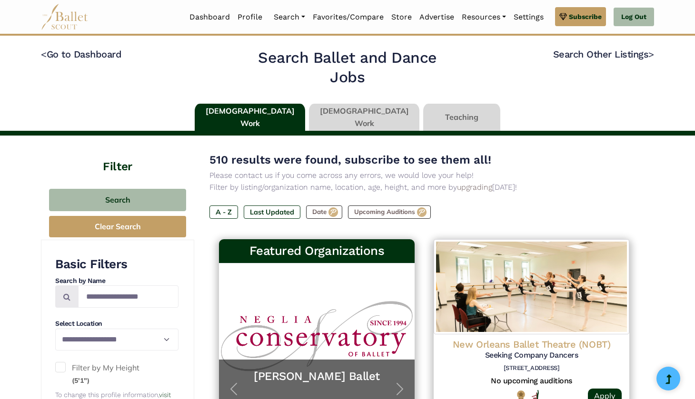
click at [59, 52] on link "< Go to Dashboard" at bounding box center [81, 54] width 80 height 11
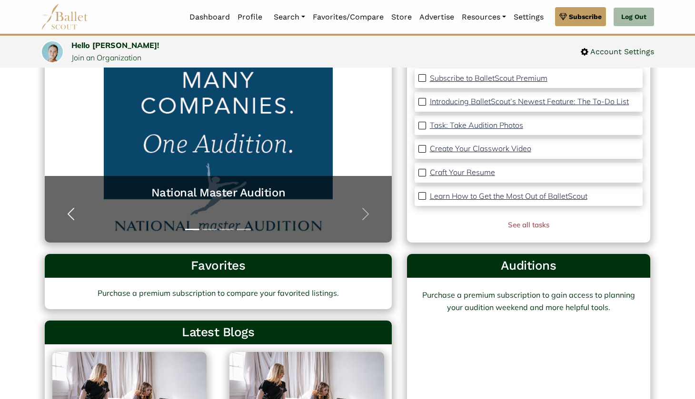
scroll to position [72, 0]
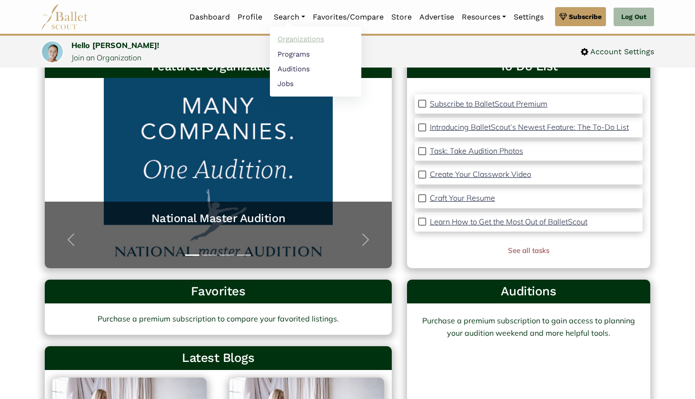
click at [298, 38] on link "Organizations" at bounding box center [315, 39] width 91 height 15
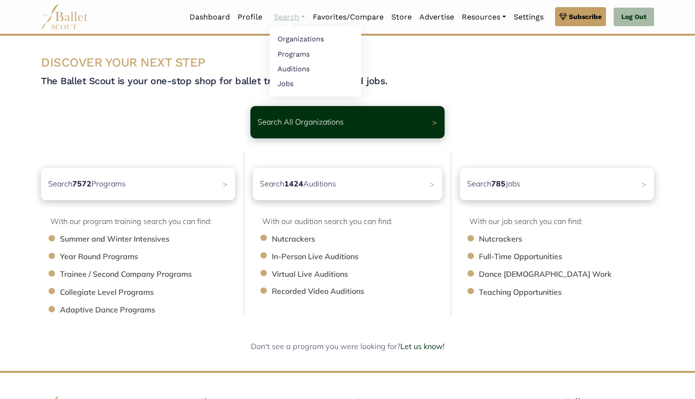
click at [288, 17] on link "Search" at bounding box center [289, 17] width 39 height 20
click at [290, 49] on link "Programs" at bounding box center [315, 54] width 91 height 15
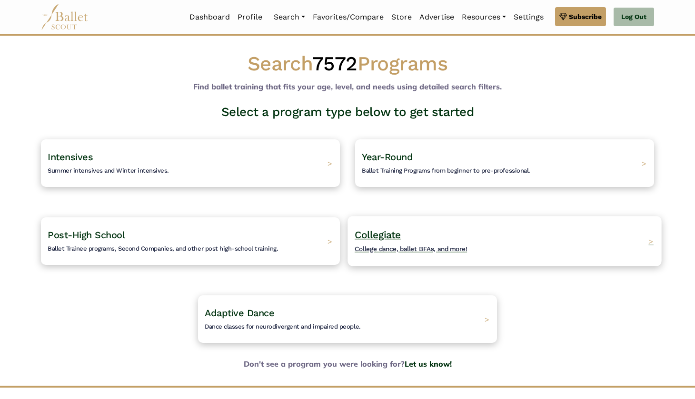
click at [393, 237] on span "Collegiate" at bounding box center [378, 235] width 46 height 12
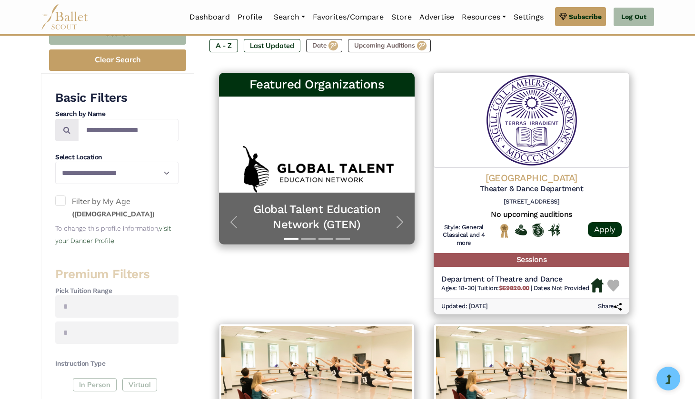
scroll to position [136, 0]
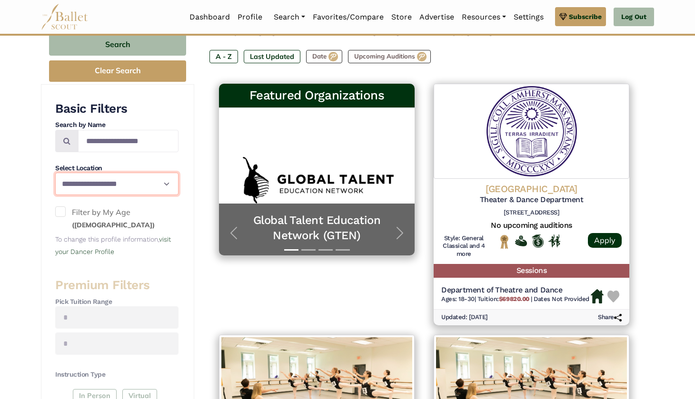
select select "**"
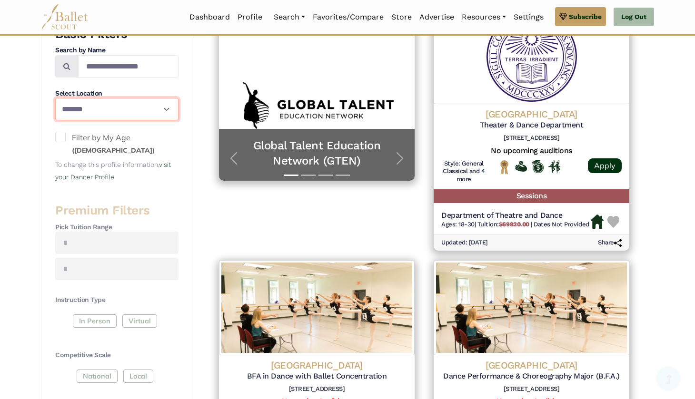
scroll to position [218, 0]
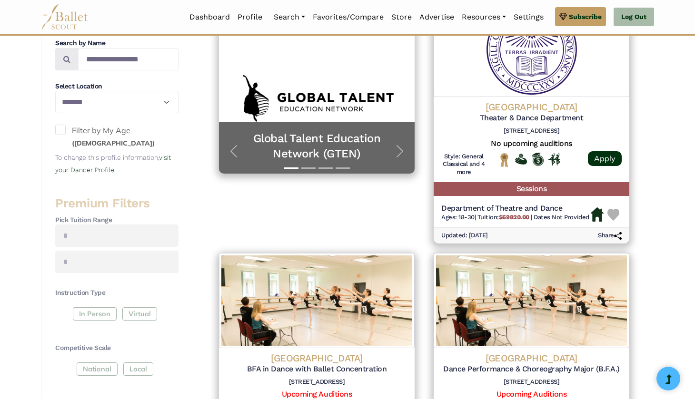
click at [61, 129] on span at bounding box center [60, 130] width 10 height 10
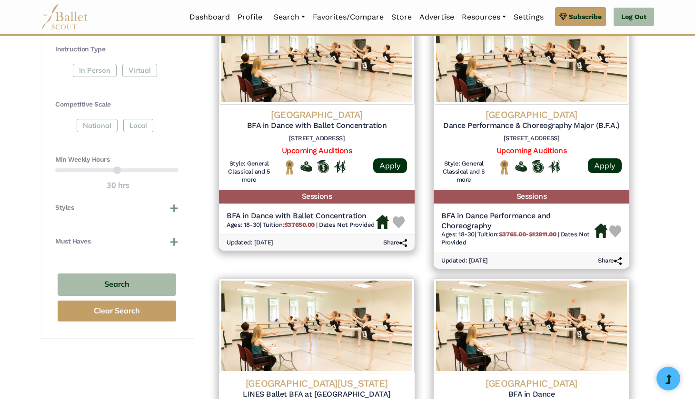
scroll to position [575, 0]
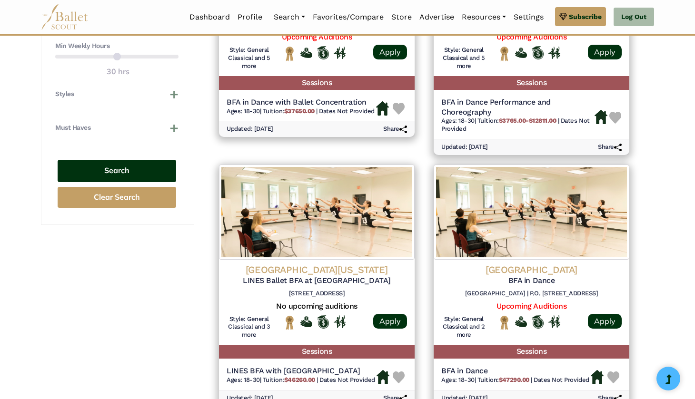
click at [122, 166] on button "Search" at bounding box center [117, 171] width 119 height 22
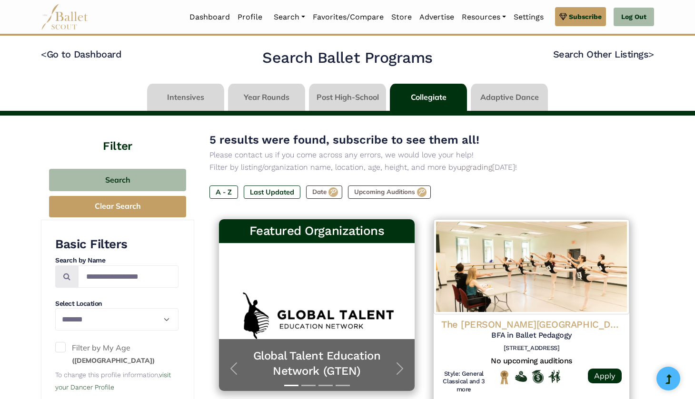
select select "**"
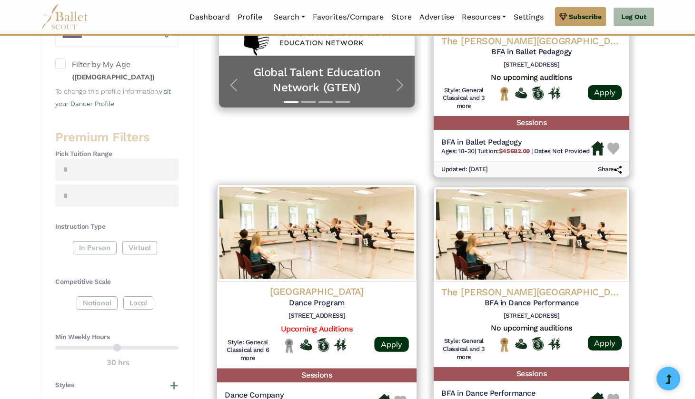
scroll to position [277, 0]
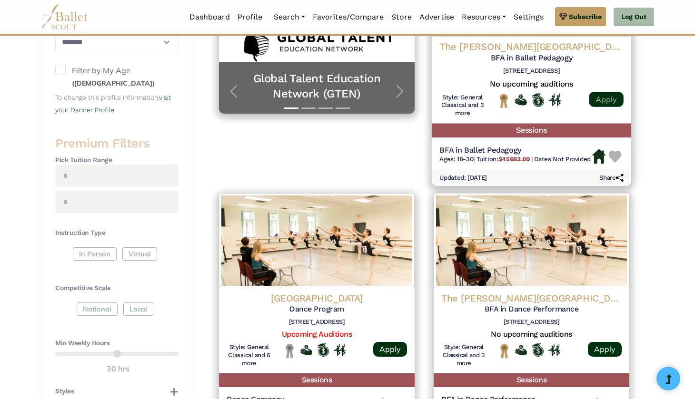
click at [598, 96] on link "Apply" at bounding box center [606, 99] width 34 height 15
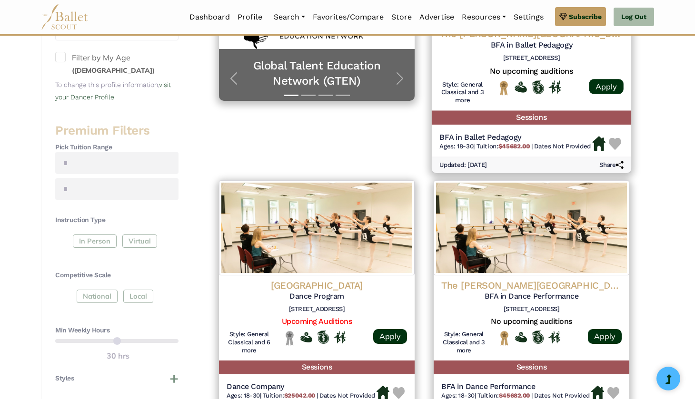
scroll to position [283, 0]
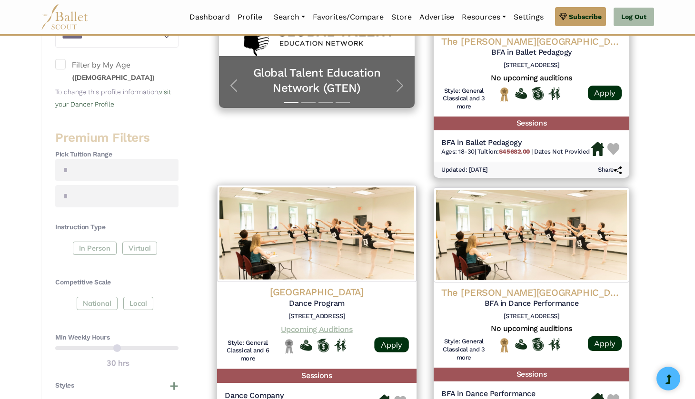
click at [347, 325] on link "Upcoming Auditions" at bounding box center [316, 329] width 71 height 9
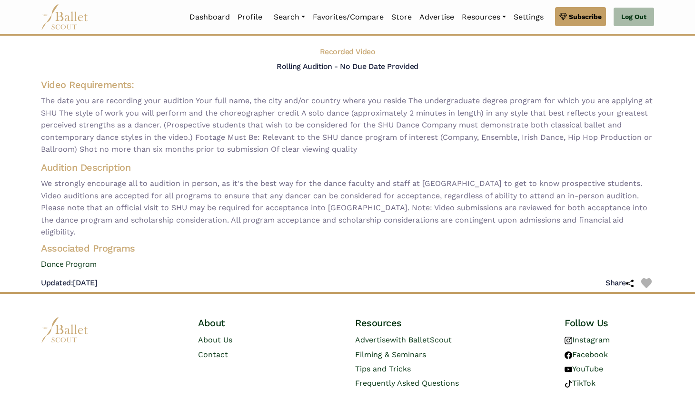
scroll to position [41, 0]
